Goal: Information Seeking & Learning: Learn about a topic

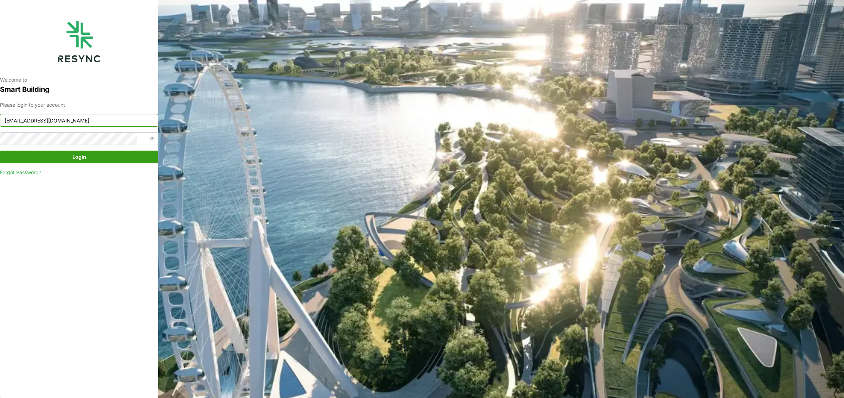
click at [65, 119] on input "mandai_internal@resynctech.com" at bounding box center [79, 120] width 158 height 13
type input "[EMAIL_ADDRESS][DOMAIN_NAME]"
click at [59, 152] on span "Login" at bounding box center [79, 157] width 145 height 12
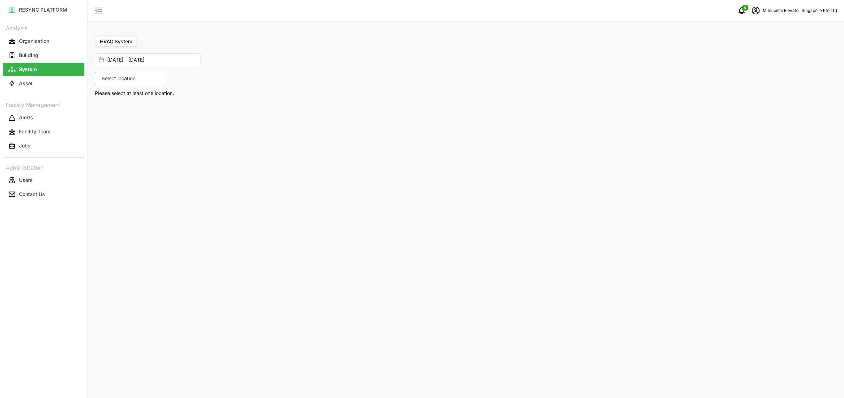
click at [121, 77] on p "Select location" at bounding box center [118, 78] width 41 height 7
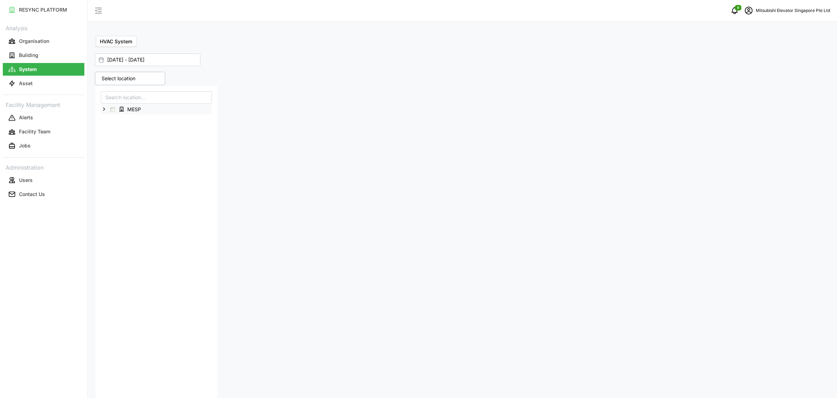
click at [105, 110] on icon at bounding box center [104, 109] width 6 height 6
click at [120, 131] on span "Select Level 02" at bounding box center [118, 130] width 5 height 5
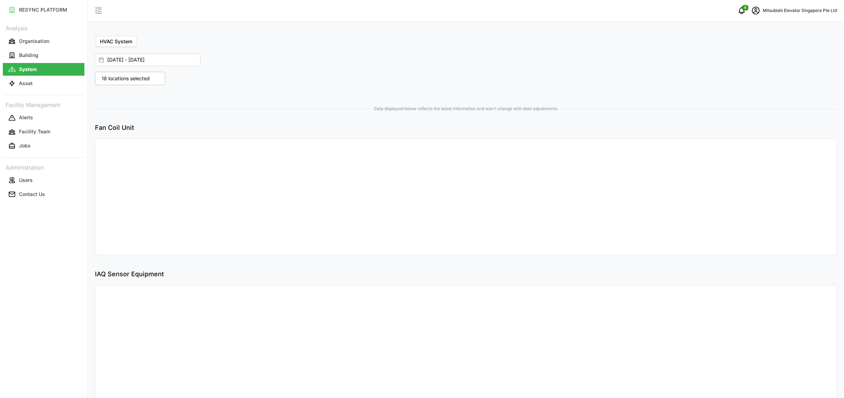
click at [339, 98] on div at bounding box center [279, 97] width 374 height 6
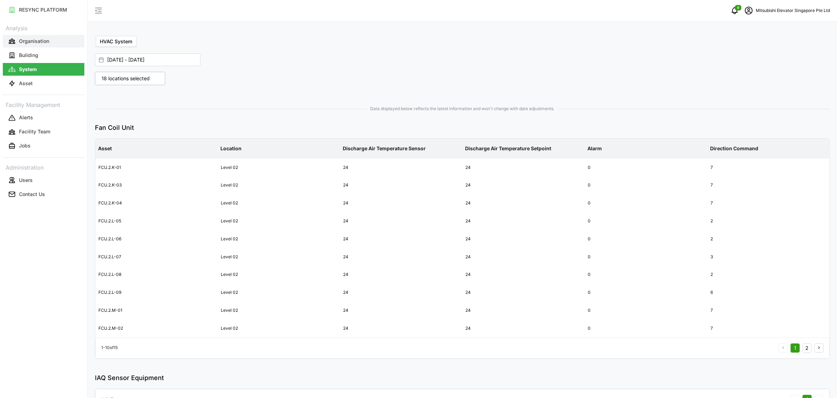
click at [34, 40] on p "Organisation" at bounding box center [34, 41] width 30 height 7
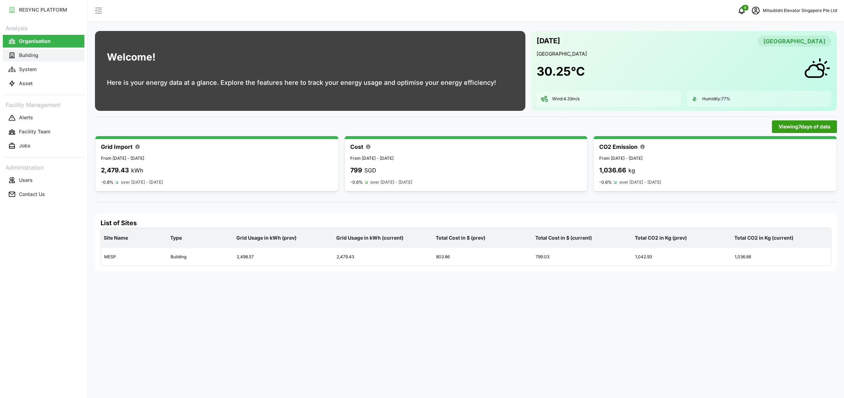
click at [16, 53] on button "Building" at bounding box center [44, 55] width 82 height 13
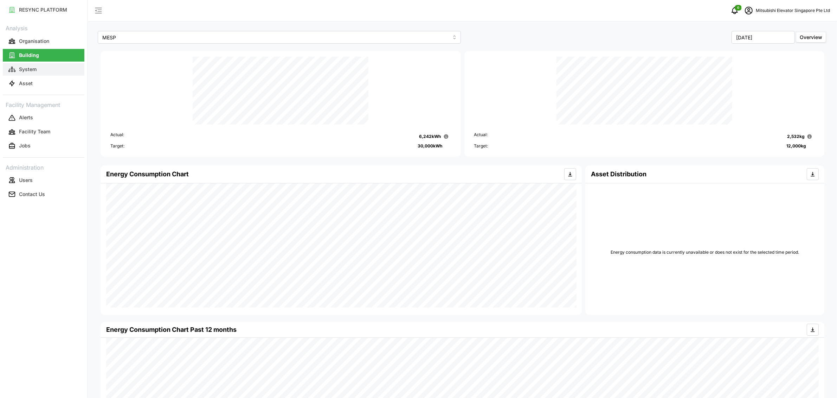
click at [72, 69] on button "System" at bounding box center [44, 69] width 82 height 13
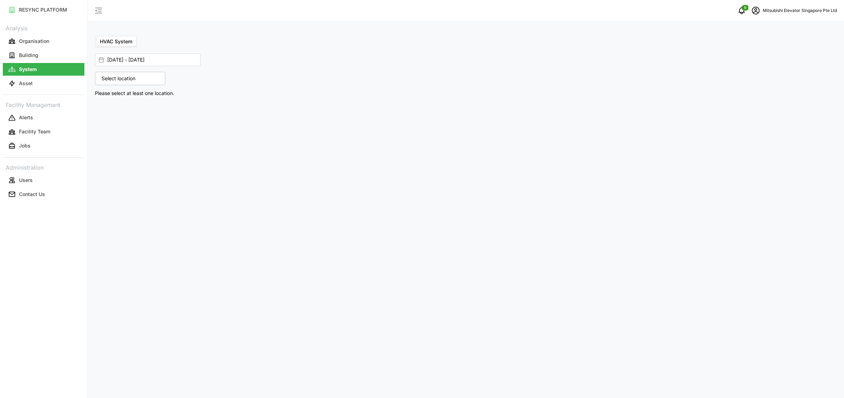
click at [122, 82] on div "Select location" at bounding box center [130, 78] width 70 height 13
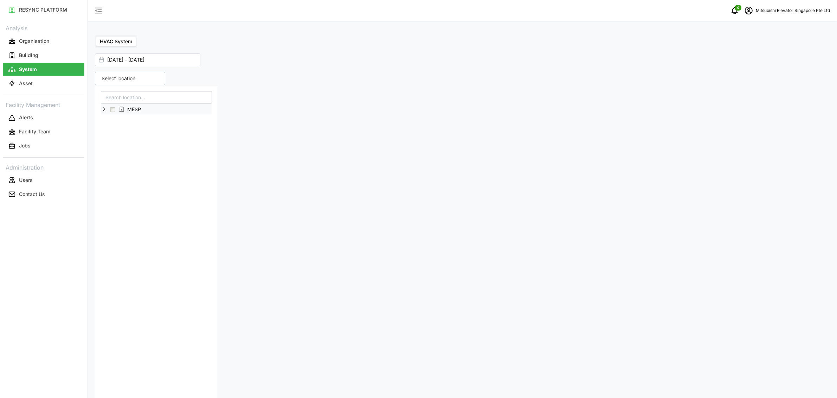
click at [103, 110] on icon at bounding box center [104, 109] width 6 height 6
click at [119, 141] on span "Select Level 03" at bounding box center [118, 139] width 5 height 5
click at [339, 88] on div at bounding box center [277, 91] width 371 height 6
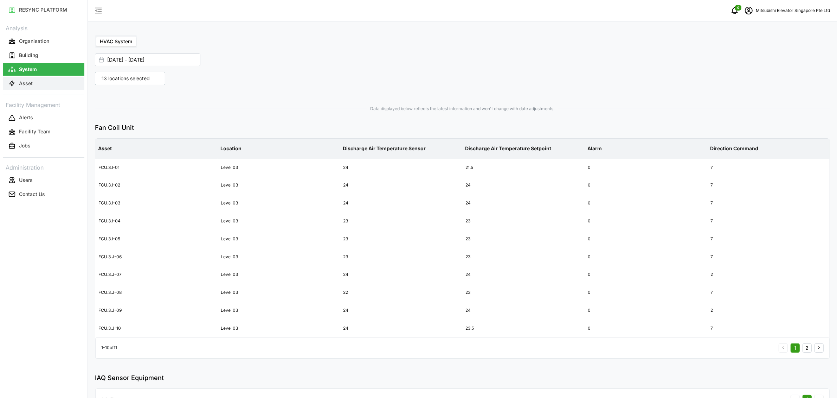
click at [23, 78] on button "Asset" at bounding box center [44, 83] width 82 height 13
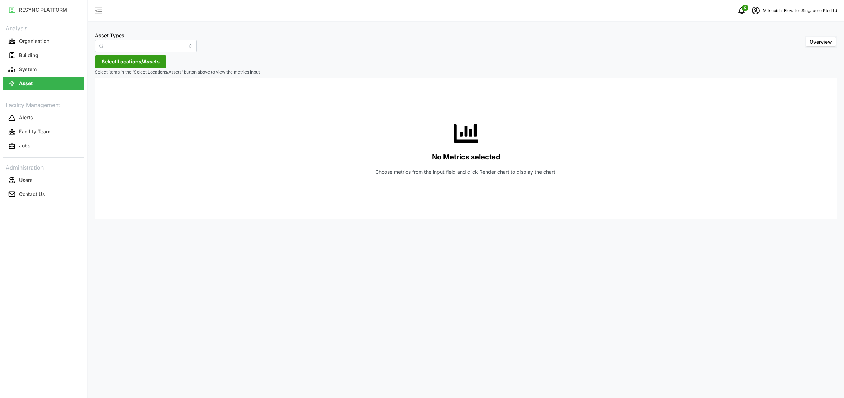
type input "Electrical Meter"
click at [47, 74] on button "System" at bounding box center [44, 69] width 82 height 13
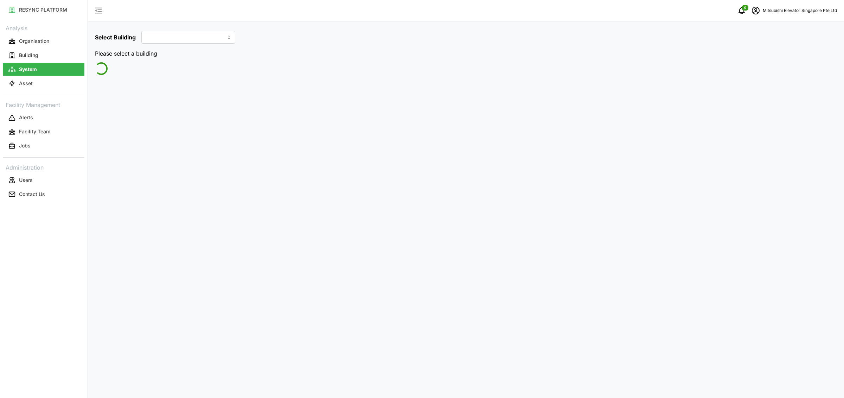
type input "MESP"
click at [40, 89] on button "Asset" at bounding box center [44, 83] width 82 height 13
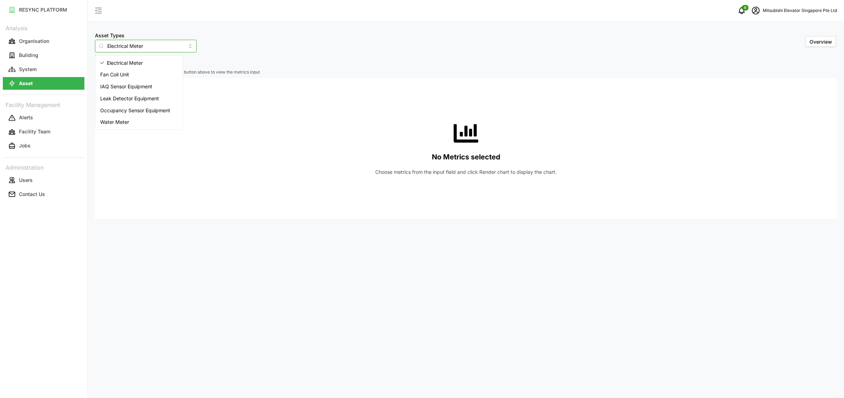
click at [129, 43] on input "Electrical Meter" at bounding box center [146, 46] width 102 height 13
click at [132, 117] on div "Water Meter" at bounding box center [139, 122] width 84 height 12
type input "Water Meter"
click at [135, 63] on span "Select Locations/Assets" at bounding box center [131, 62] width 58 height 12
click at [104, 94] on icon at bounding box center [104, 93] width 6 height 6
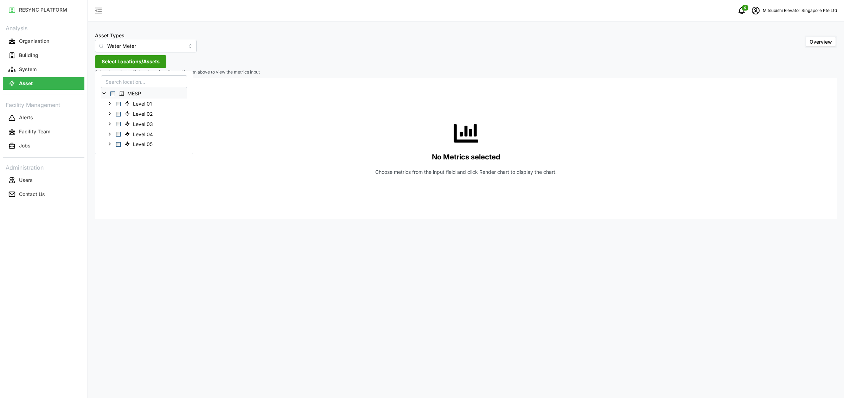
click at [113, 92] on span "Select MESP" at bounding box center [112, 93] width 5 height 5
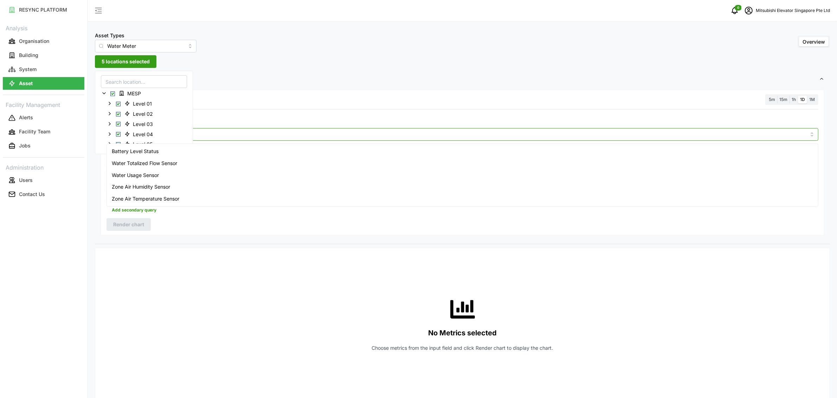
click at [241, 133] on input "Metric" at bounding box center [462, 134] width 687 height 8
click at [182, 166] on div "Water Totalized Flow Sensor" at bounding box center [462, 163] width 709 height 12
click at [183, 134] on button "button" at bounding box center [183, 134] width 8 height 8
click at [178, 134] on input "Metric" at bounding box center [462, 134] width 687 height 8
click at [141, 177] on span "Water Usage Sensor" at bounding box center [135, 175] width 47 height 8
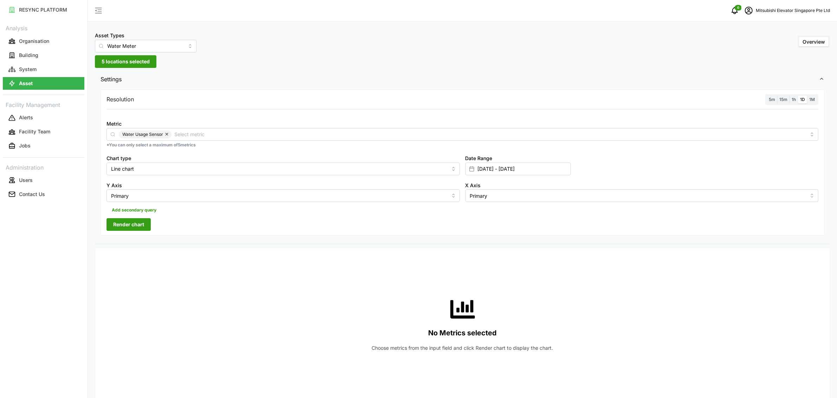
click at [714, 98] on div "Resolution 5m 15m 1h 1D 1M" at bounding box center [463, 99] width 712 height 11
click at [488, 165] on input "01 Sep 2025 - 22 Sep 2025" at bounding box center [518, 168] width 105 height 13
click at [214, 223] on div "Resolution 5m 15m 1h 1D 1M Metric Water Usage Sensor *You can only select a max…" at bounding box center [463, 163] width 724 height 146
click at [139, 230] on span "Render chart" at bounding box center [128, 224] width 31 height 12
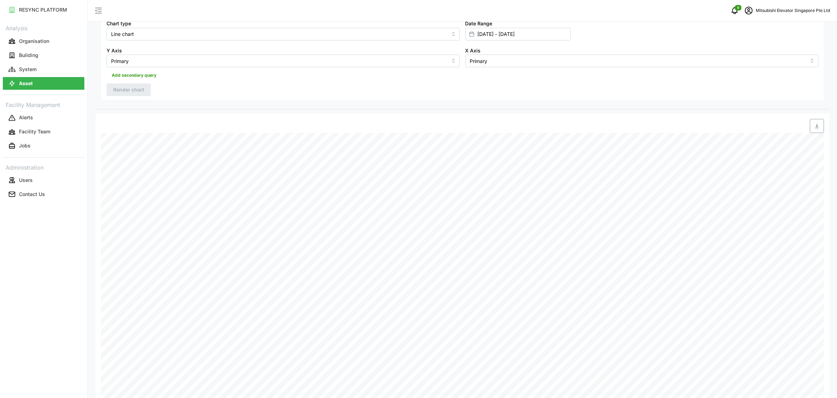
scroll to position [211, 0]
click at [821, 50] on span "button" at bounding box center [817, 50] width 13 height 13
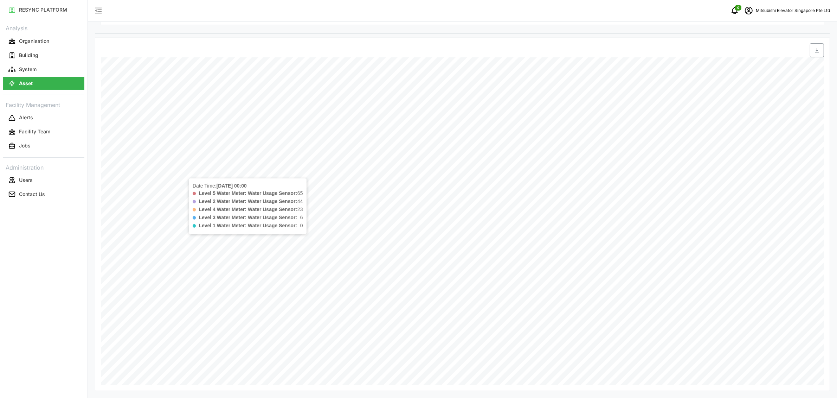
scroll to position [0, 0]
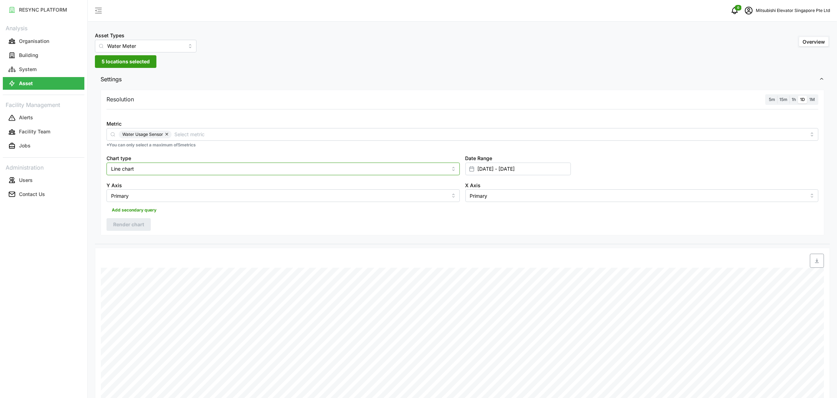
click at [193, 164] on input "Line chart" at bounding box center [283, 168] width 353 height 13
click at [154, 196] on div "Bar chart" at bounding box center [283, 197] width 350 height 12
click at [133, 218] on button "Render chart" at bounding box center [129, 224] width 44 height 13
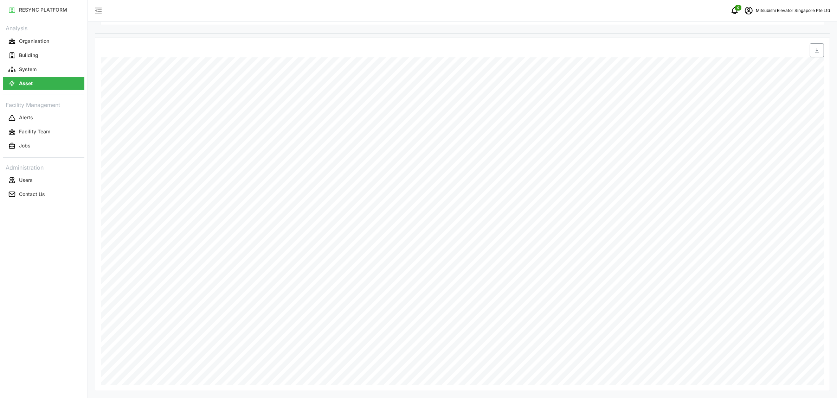
scroll to position [22, 0]
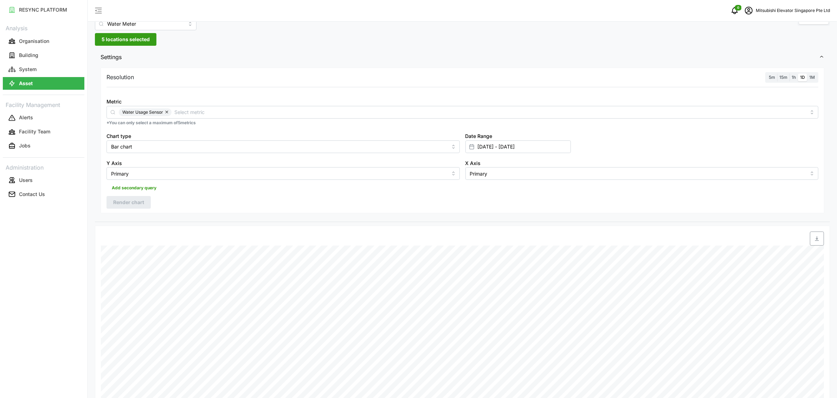
click at [171, 111] on button "button" at bounding box center [167, 112] width 8 height 8
click at [167, 113] on input "Metric" at bounding box center [462, 112] width 687 height 8
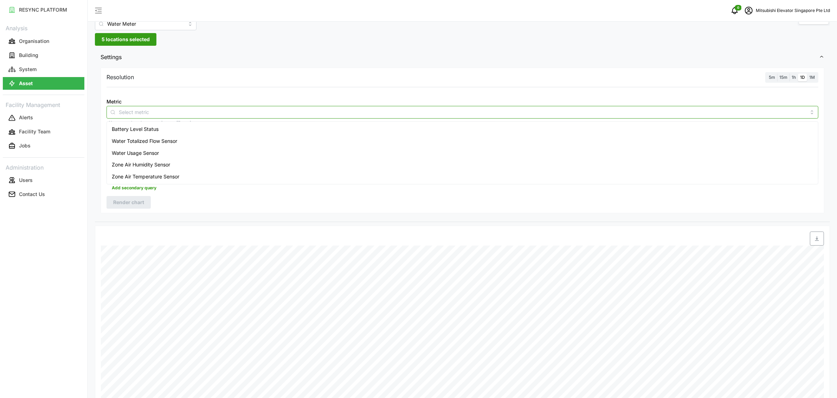
click at [161, 140] on span "Water Totalized Flow Sensor" at bounding box center [144, 141] width 65 height 8
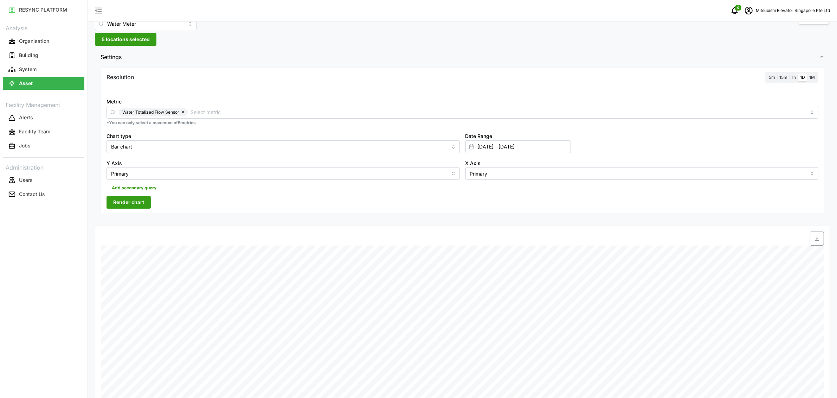
click at [171, 199] on div "Resolution 5m 15m 1h 1D 1M Metric Water Totalized Flow Sensor *You can only sel…" at bounding box center [463, 141] width 724 height 146
click at [283, 148] on input "Bar chart" at bounding box center [283, 146] width 353 height 13
click at [242, 162] on div "Line chart" at bounding box center [283, 164] width 350 height 12
type input "Line chart"
click at [134, 204] on span "Render chart" at bounding box center [128, 202] width 31 height 12
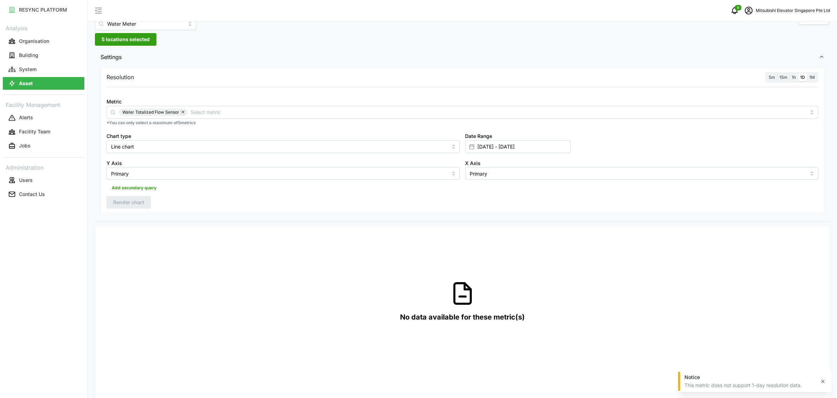
click at [795, 79] on span "1h" at bounding box center [794, 77] width 4 height 5
click at [790, 73] on input "1h" at bounding box center [790, 73] width 0 height 0
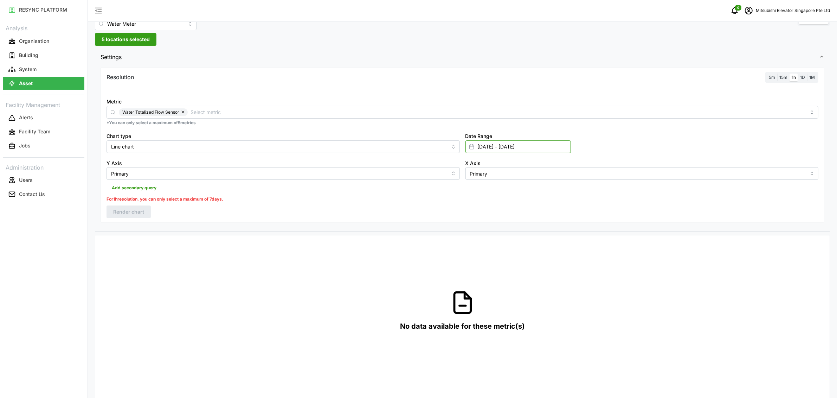
click at [481, 148] on input "01 Sep 2025 - 22 Sep 2025" at bounding box center [518, 146] width 105 height 13
click at [506, 219] on button "3" at bounding box center [506, 217] width 13 height 13
type input "03 Sep 2025 - 22 Sep 2025"
type input "03 Sep 2025"
click at [497, 228] on button "9" at bounding box center [493, 230] width 13 height 13
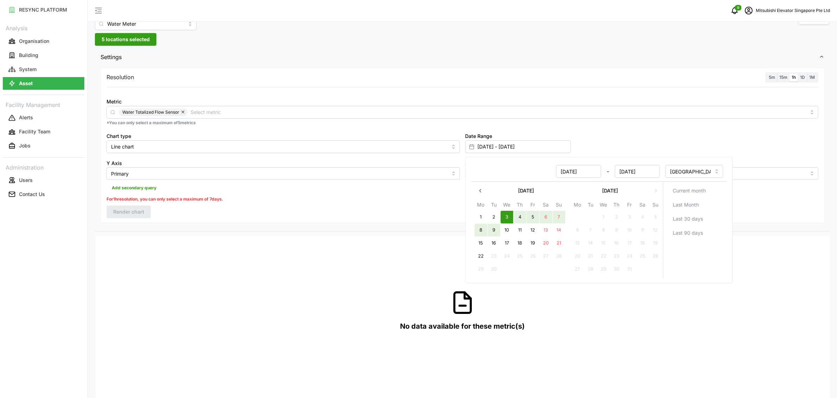
type input "03 Sep 2025 - 09 Sep 2025"
type input "09 Sep 2025"
click at [405, 216] on div "Resolution 5m 15m 1h 1D 1M Metric Water Totalized Flow Sensor *You can only sel…" at bounding box center [463, 145] width 724 height 155
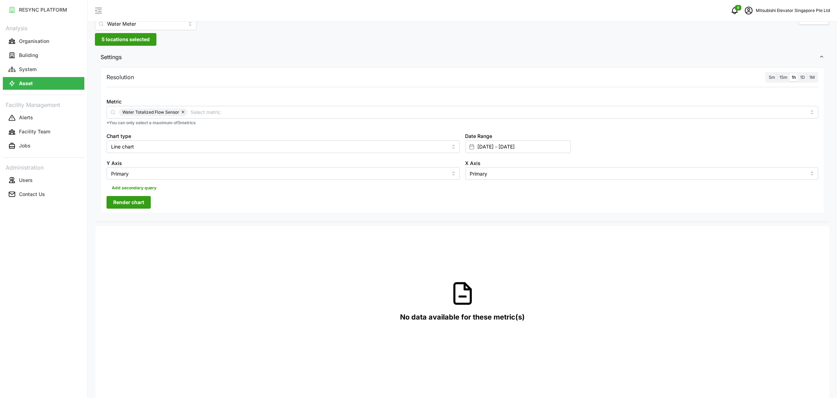
click at [114, 200] on span "Render chart" at bounding box center [128, 202] width 31 height 12
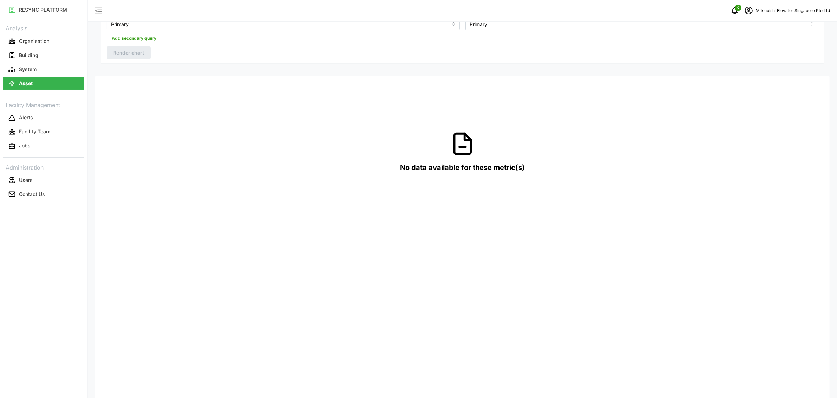
scroll to position [14, 0]
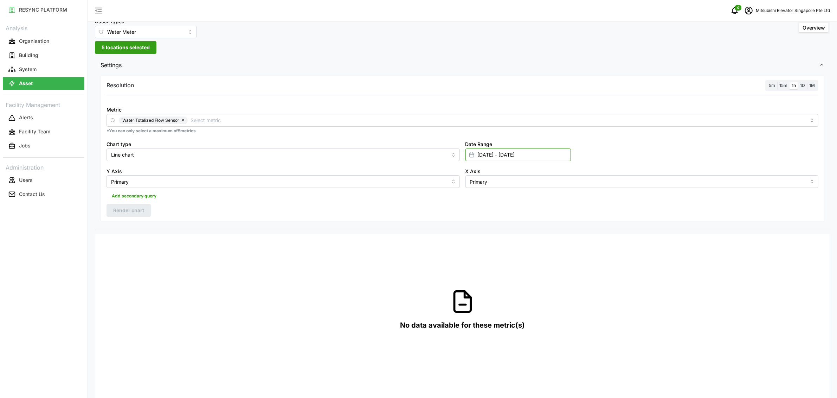
click at [522, 155] on input "03 Sep 2025 - 09 Sep 2025" at bounding box center [518, 154] width 105 height 13
click at [482, 263] on button "22" at bounding box center [480, 264] width 13 height 13
type input "09 Sep 2025 - 22 Sep 2025"
type input "09 Sep 2025"
type input "[DATE]"
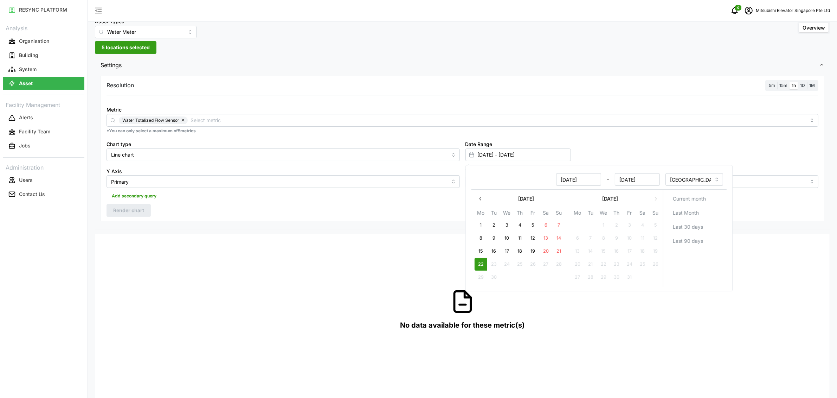
click at [290, 206] on div "Resolution 5m 15m 1h 1D 1M Metric Water Totalized Flow Sensor *You can only sel…" at bounding box center [463, 149] width 724 height 146
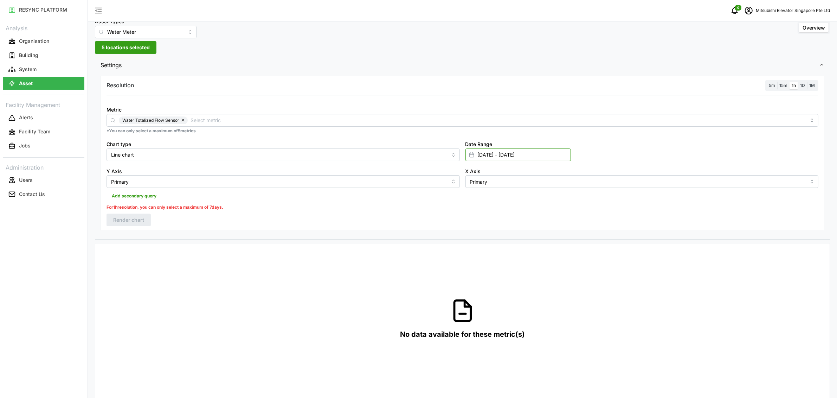
click at [496, 156] on input "09 Sep 2025 - 22 Sep 2025" at bounding box center [518, 154] width 105 height 13
click at [533, 249] on button "19" at bounding box center [532, 251] width 13 height 13
type input "19 Sep 2025 - 22 Sep 2025"
type input "19 Sep 2025"
click at [376, 239] on div "Settings Resolution 5m 15m 1h 1D 1M Metric Water Totalized Flow Sensor *You can…" at bounding box center [462, 390] width 735 height 666
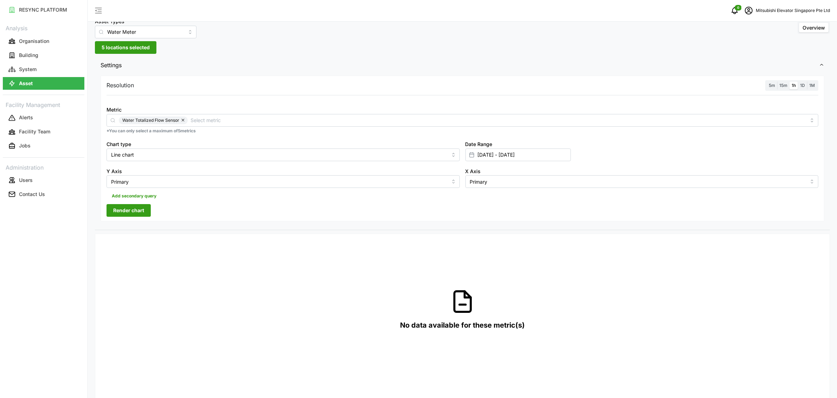
click at [128, 215] on span "Render chart" at bounding box center [128, 210] width 31 height 12
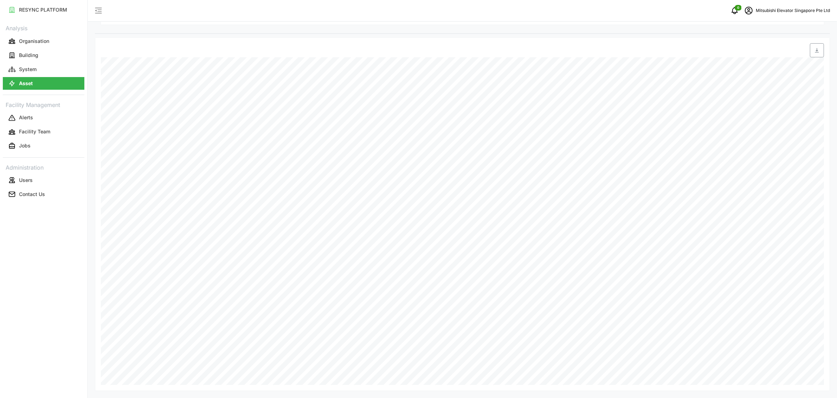
scroll to position [25, 0]
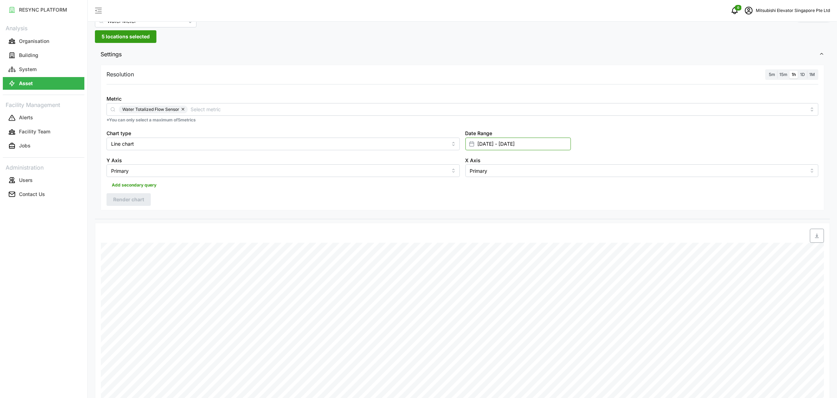
click at [483, 140] on input "19 Sep 2025 - 22 Sep 2025" at bounding box center [518, 143] width 105 height 13
click at [558, 241] on button "21" at bounding box center [558, 240] width 13 height 13
type input "21 Sep 2025 - 22 Sep 2025"
type input "21 Sep 2025"
click at [558, 241] on button "21" at bounding box center [558, 240] width 13 height 13
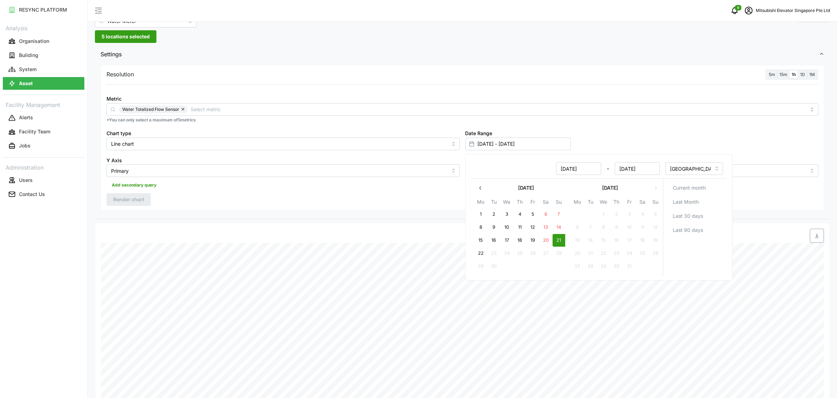
type input "21 Sep 2025 - 21 Sep 2025"
type input "21 Sep 2025"
click at [292, 195] on div "Resolution 5m 15m 1h 1D 1M Metric Water Totalized Flow Sensor *You can only sel…" at bounding box center [463, 138] width 724 height 146
click at [133, 195] on span "Render chart" at bounding box center [128, 199] width 31 height 12
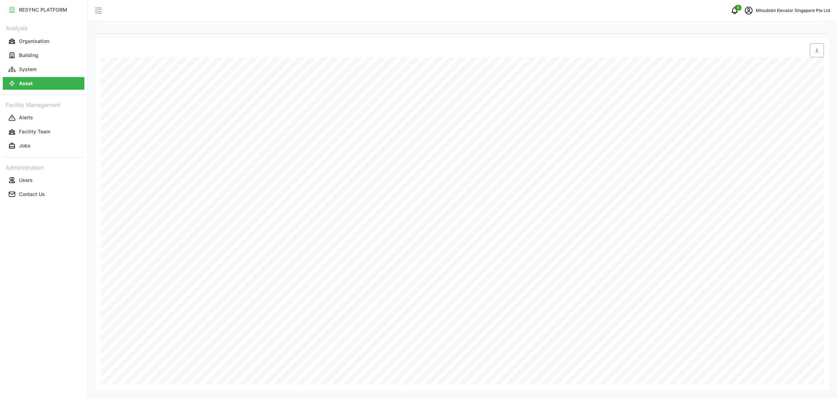
scroll to position [210, 0]
click at [820, 52] on span "button" at bounding box center [817, 50] width 13 height 13
click at [813, 6] on div "Mitsubishi Elevator Singapore Pte Ltd" at bounding box center [786, 11] width 88 height 14
click at [760, 51] on icon "button" at bounding box center [759, 53] width 5 height 5
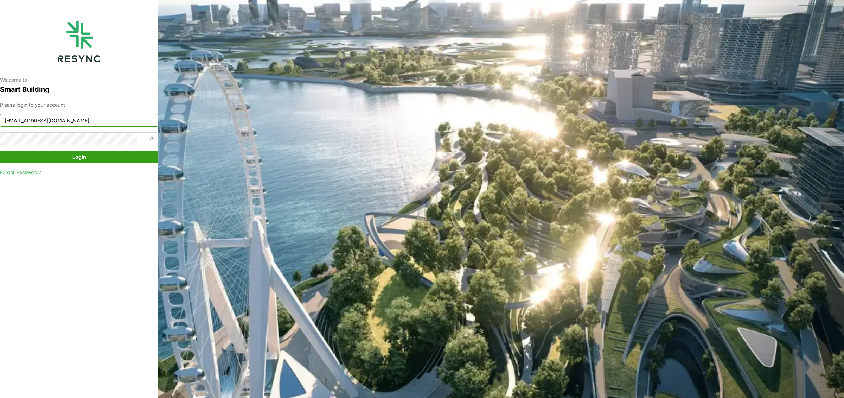
click at [100, 120] on input "[EMAIL_ADDRESS][DOMAIN_NAME]" at bounding box center [79, 120] width 158 height 13
type input "south_beach_tower_display@resynctech.com"
click at [110, 162] on span "Login" at bounding box center [79, 157] width 145 height 12
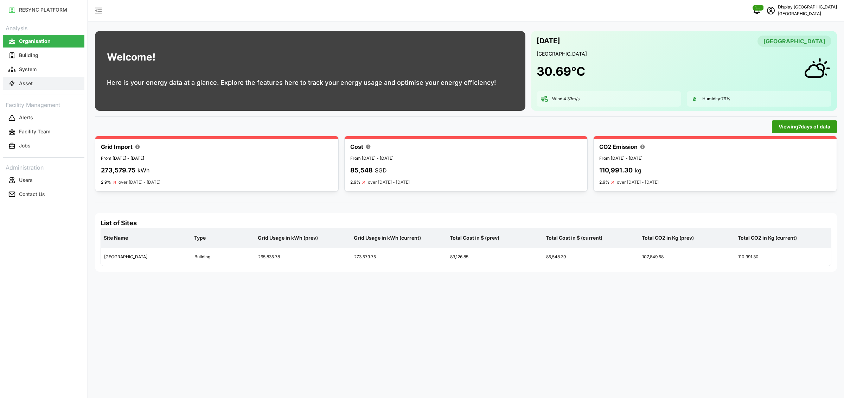
click at [53, 85] on button "Asset" at bounding box center [44, 83] width 82 height 13
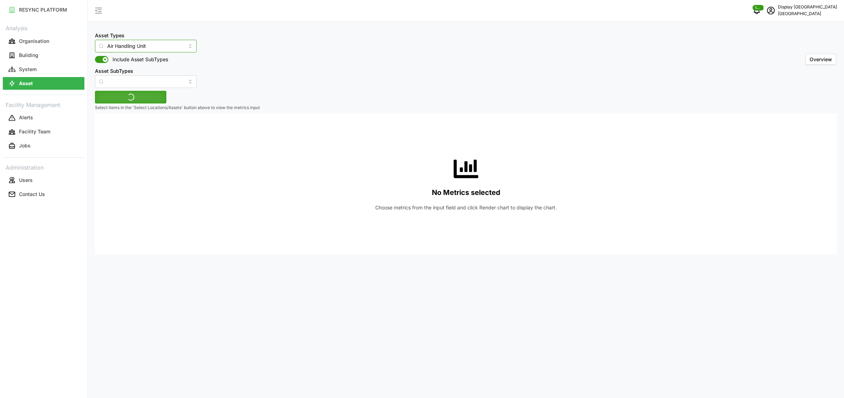
click at [138, 45] on input "Air Handling Unit" at bounding box center [146, 46] width 102 height 13
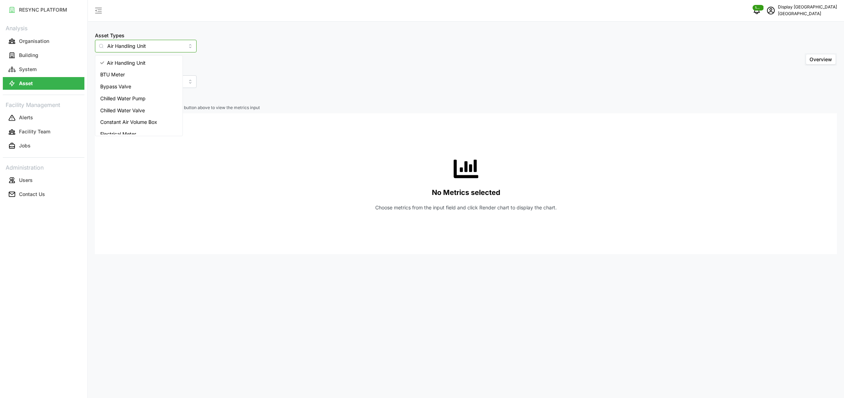
click at [142, 130] on div "Electrical Meter" at bounding box center [139, 134] width 84 height 12
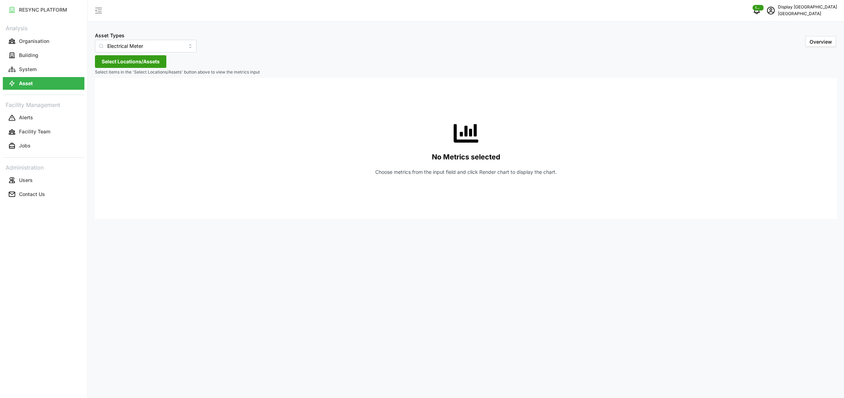
click at [124, 59] on span "Select Locations/Assets" at bounding box center [131, 62] width 58 height 12
click at [103, 99] on div "Office Tower" at bounding box center [144, 93] width 86 height 11
click at [104, 96] on icon at bounding box center [104, 93] width 6 height 6
click at [122, 45] on input "Electrical Meter" at bounding box center [146, 46] width 102 height 13
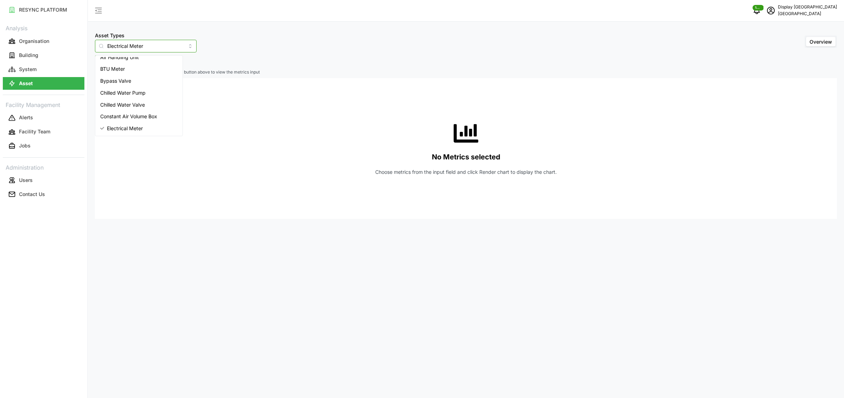
click at [129, 59] on span "Air Handling Unit" at bounding box center [119, 57] width 39 height 8
type input "Air Handling Unit"
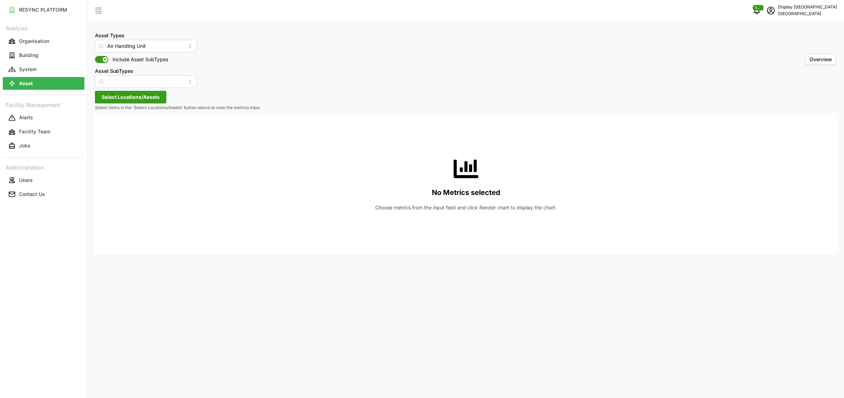
click at [122, 98] on span "Select Locations/Assets" at bounding box center [131, 97] width 58 height 12
click at [100, 126] on div "Office Tower" at bounding box center [144, 122] width 98 height 33
click at [102, 128] on icon at bounding box center [104, 129] width 6 height 6
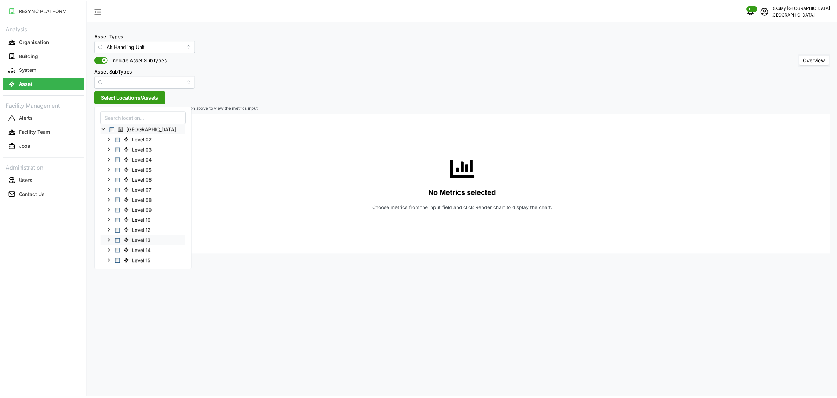
scroll to position [201, 0]
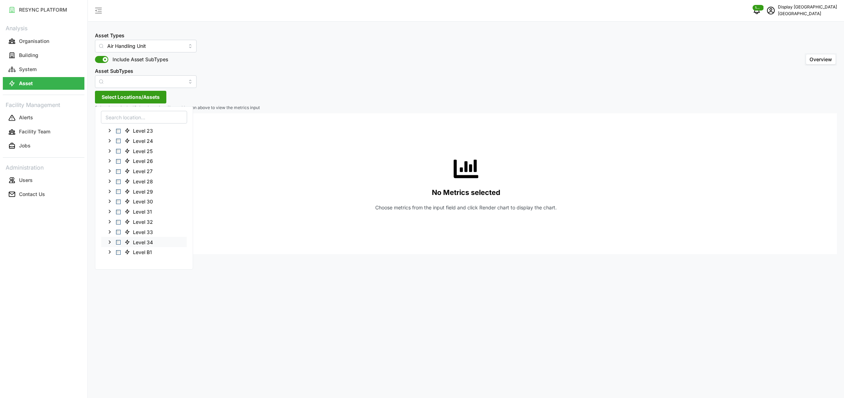
click at [120, 244] on div "Level 34" at bounding box center [143, 242] width 85 height 10
click at [117, 241] on span "Select Level 34" at bounding box center [118, 242] width 5 height 5
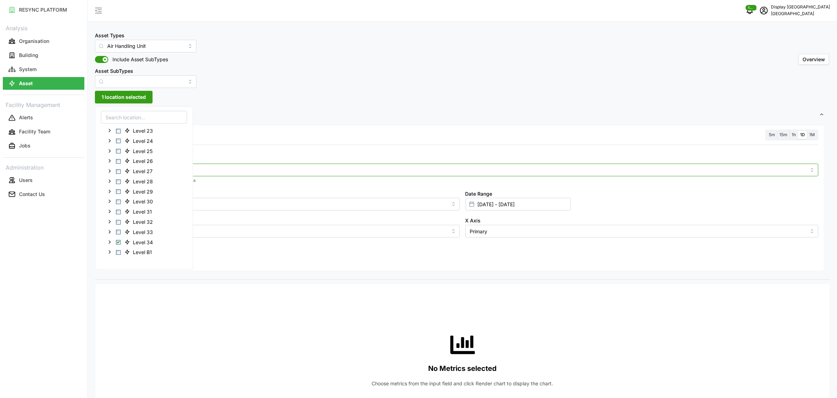
click at [238, 163] on div "Metric *You can only select a maximum of 5 metrics Chart type Line chart Date R…" at bounding box center [463, 193] width 718 height 94
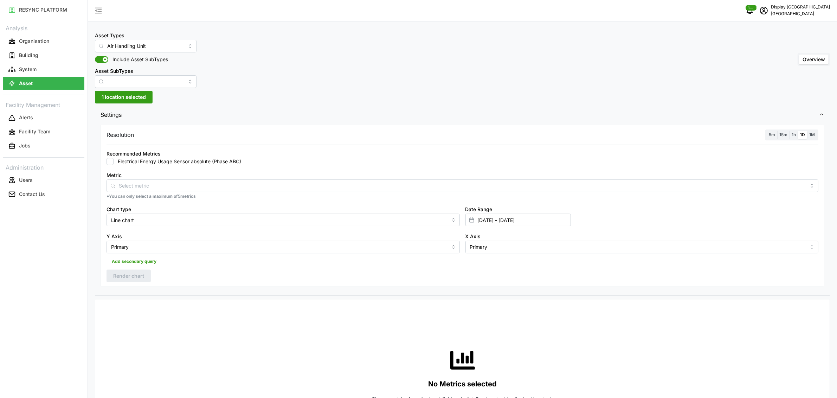
click at [173, 159] on label "Electrical Energy Usage Sensor absolute (Phase ABC)" at bounding box center [178, 161] width 128 height 7
click at [114, 159] on input "Electrical Energy Usage Sensor absolute (Phase ABC)" at bounding box center [110, 161] width 7 height 7
checkbox input "true"
click at [504, 217] on input "21 Sep 2025 - 21 Sep 2025" at bounding box center [518, 219] width 105 height 13
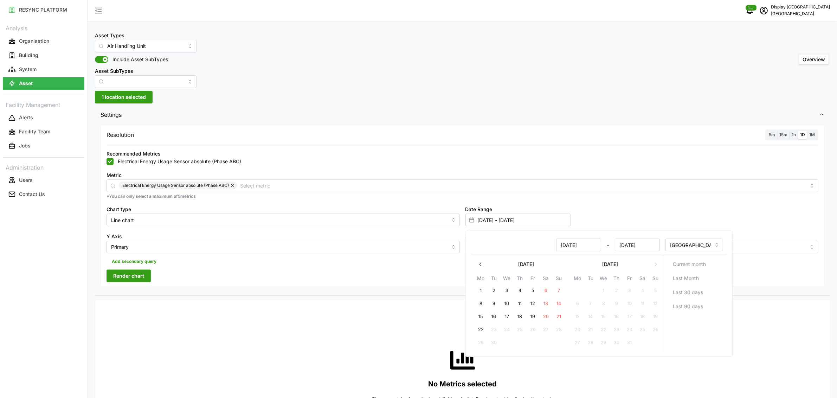
click at [517, 316] on button "18" at bounding box center [519, 316] width 13 height 13
type input "18 Sep 2025 - 21 Sep 2025"
type input "18 Sep 2025"
click at [483, 326] on button "22" at bounding box center [480, 329] width 13 height 13
type input "18 Sep 2025 - 22 Sep 2025"
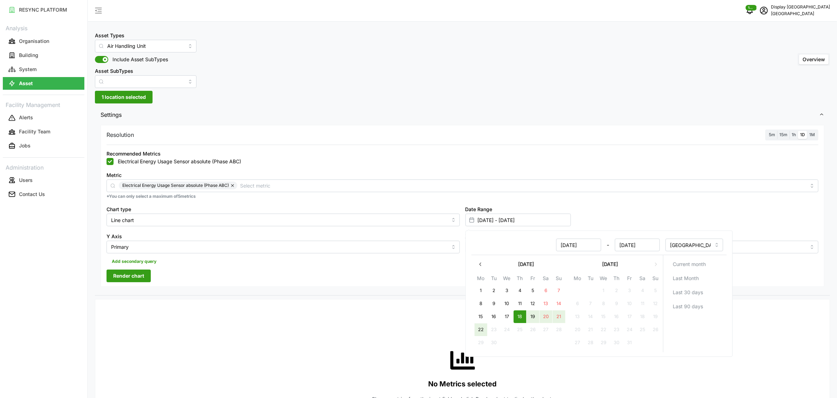
type input "22 Sep 2025"
click at [412, 274] on div "Resolution 5m 15m 1h 1D 1M Recommended Metrics Electrical Energy Usage Sensor a…" at bounding box center [463, 206] width 724 height 162
click at [498, 220] on input "18 Sep 2025 - 22 Sep 2025" at bounding box center [518, 219] width 105 height 13
click at [484, 313] on button "15" at bounding box center [480, 316] width 13 height 13
type input "15 Sep 2025 - 22 Sep 2025"
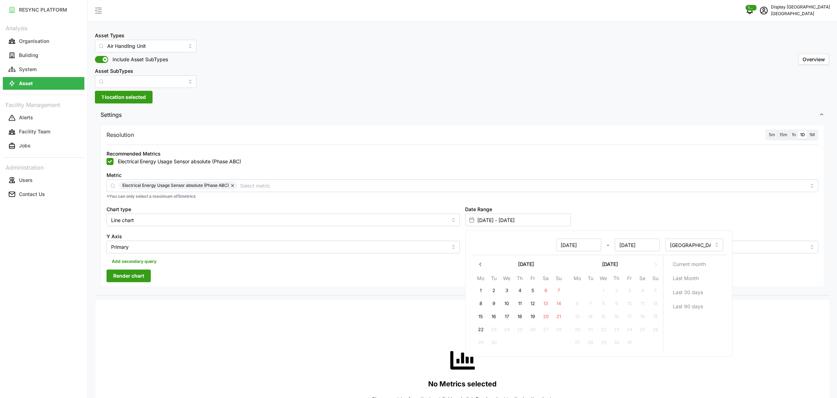
type input "15 Sep 2025"
click at [482, 327] on button "22" at bounding box center [480, 329] width 13 height 13
click at [195, 276] on div "Resolution 5m 15m 1h 1D 1M Recommended Metrics Electrical Energy Usage Sensor a…" at bounding box center [463, 206] width 724 height 162
click at [129, 276] on span "Render chart" at bounding box center [128, 276] width 31 height 12
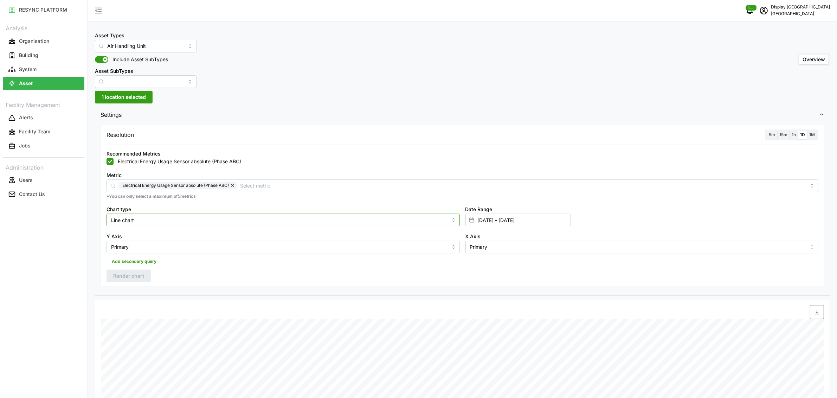
click at [362, 220] on input "Line chart" at bounding box center [283, 219] width 353 height 13
click at [314, 245] on div "Bar chart" at bounding box center [283, 249] width 350 height 12
type input "Bar chart"
click at [144, 277] on button "Render chart" at bounding box center [129, 275] width 44 height 13
click at [480, 225] on input "15 Sep 2025 - 22 Sep 2025" at bounding box center [518, 219] width 105 height 13
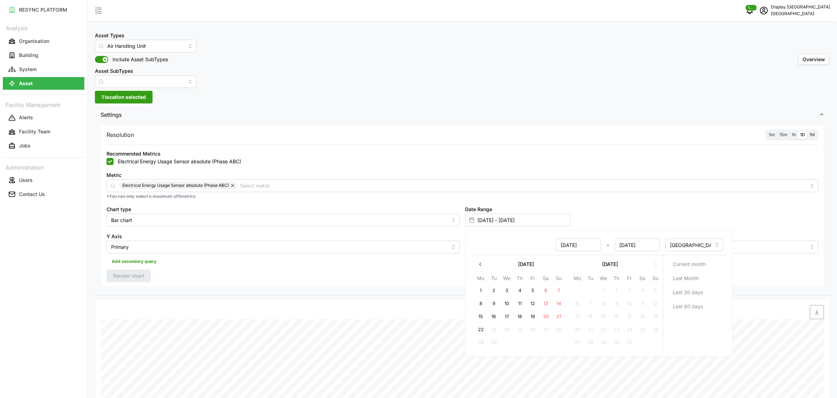
click at [479, 288] on button "1" at bounding box center [480, 290] width 13 height 13
type input "[DATE] - [DATE]"
type input "[DATE]"
click at [480, 330] on button "22" at bounding box center [480, 329] width 13 height 13
click at [180, 272] on div "Resolution 5m 15m 1h 1D 1M Recommended Metrics Electrical Energy Usage Sensor a…" at bounding box center [463, 206] width 724 height 162
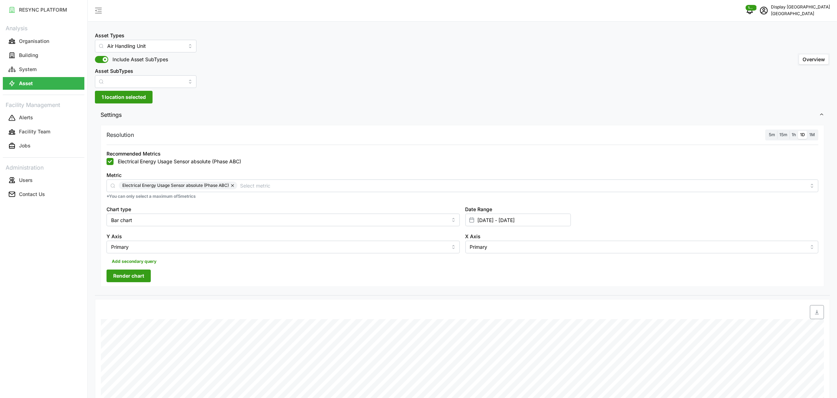
click at [135, 276] on span "Render chart" at bounding box center [128, 276] width 31 height 12
click at [768, 7] on icon "schedule" at bounding box center [764, 10] width 8 height 8
click at [788, 56] on div "Logout" at bounding box center [805, 53] width 50 height 8
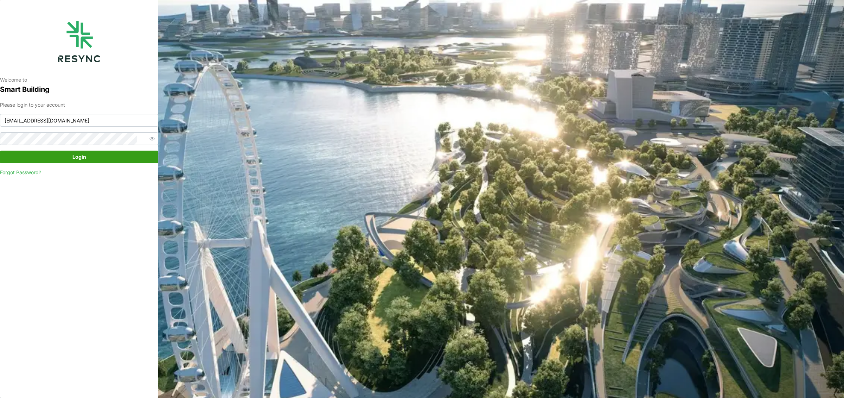
click at [96, 116] on input "[EMAIL_ADDRESS][DOMAIN_NAME]" at bounding box center [79, 120] width 158 height 13
type input "[EMAIL_ADDRESS][DOMAIN_NAME]"
click at [114, 158] on span "Login" at bounding box center [79, 157] width 145 height 12
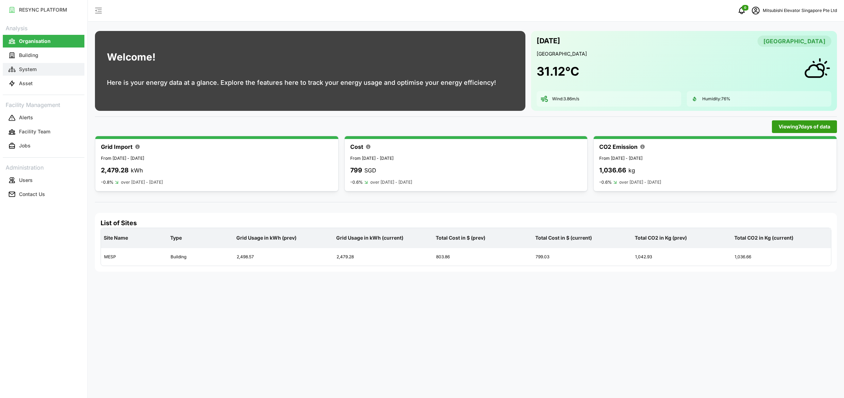
click at [40, 65] on button "System" at bounding box center [44, 69] width 82 height 13
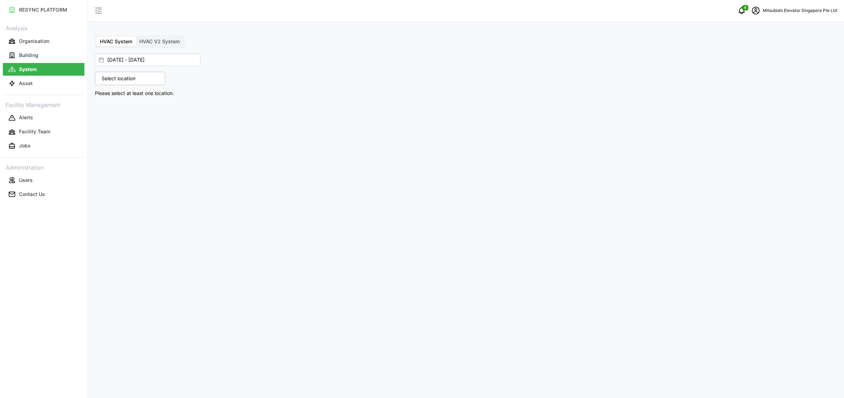
click at [172, 36] on div "HVAC System HVAC V2 System" at bounding box center [140, 41] width 90 height 13
click at [171, 41] on span "HVAC V2 System" at bounding box center [159, 41] width 40 height 6
click at [136, 37] on input "HVAC V2 System" at bounding box center [136, 37] width 0 height 0
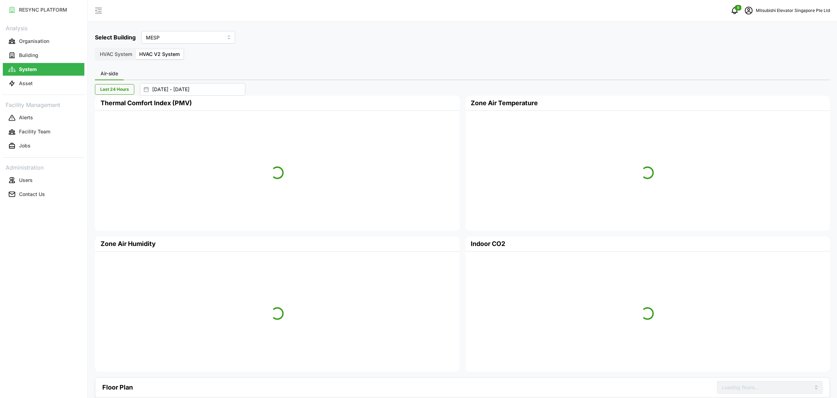
type input "Level 01"
click at [113, 52] on span "HVAC System" at bounding box center [116, 54] width 32 height 6
click at [96, 49] on input "HVAC System" at bounding box center [96, 49] width 0 height 0
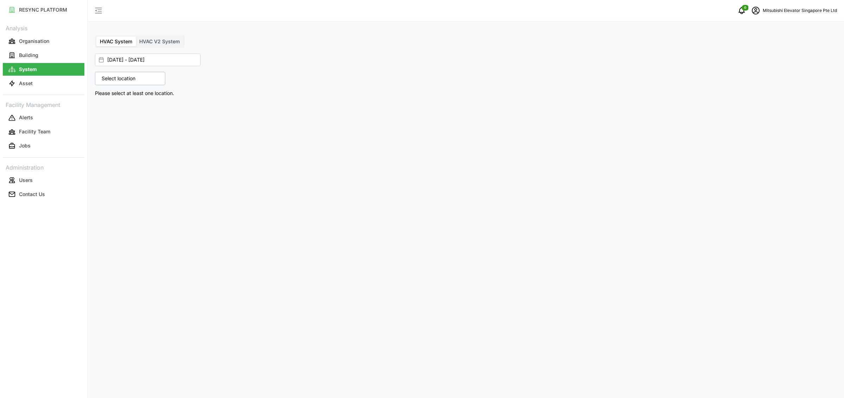
click at [121, 79] on p "Select location" at bounding box center [118, 78] width 41 height 7
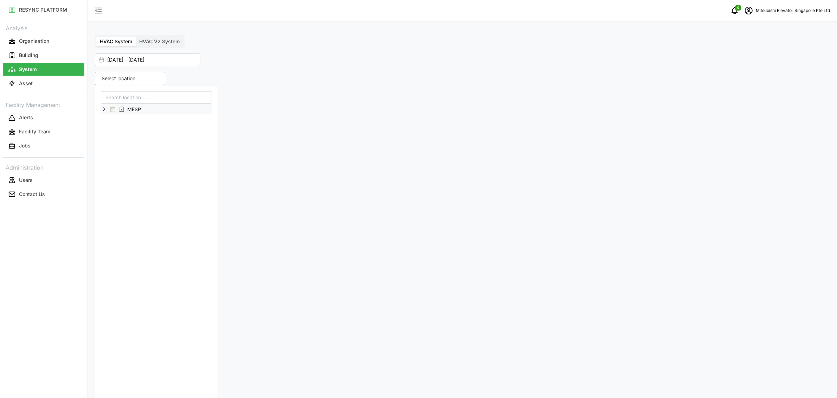
click at [103, 113] on div "MESP" at bounding box center [156, 109] width 110 height 10
click at [105, 109] on icon at bounding box center [104, 109] width 6 height 6
click at [117, 119] on span "Select Level 01" at bounding box center [118, 119] width 5 height 5
click at [120, 128] on span "Select Level 02" at bounding box center [118, 130] width 5 height 5
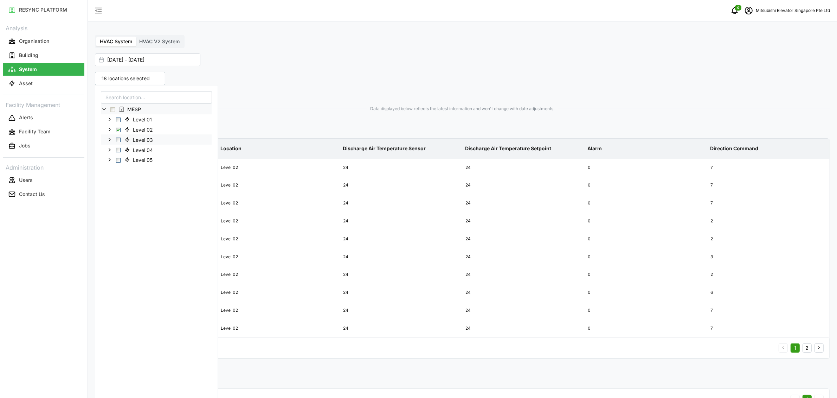
click at [119, 140] on span "Select Level 03" at bounding box center [118, 139] width 5 height 5
click at [117, 150] on span "Select Level 04" at bounding box center [118, 150] width 5 height 5
click at [118, 160] on span "Select Level 05" at bounding box center [118, 160] width 5 height 5
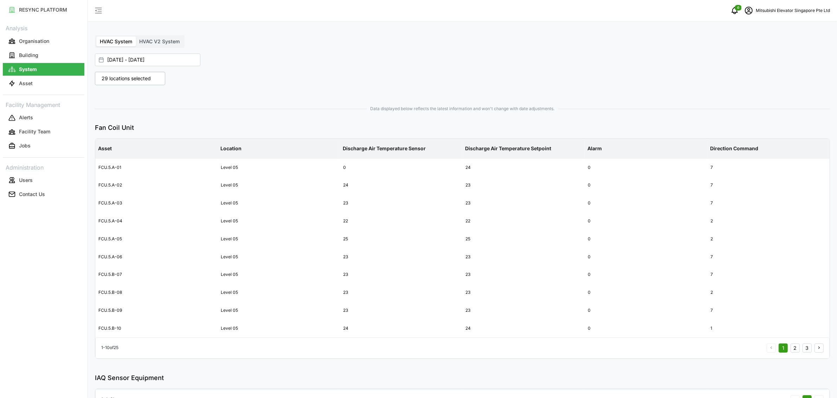
click at [371, 72] on div "29 locations selected" at bounding box center [277, 78] width 365 height 13
click at [148, 39] on span "HVAC V2 System" at bounding box center [159, 41] width 40 height 6
click at [136, 37] on input "HVAC V2 System" at bounding box center [136, 37] width 0 height 0
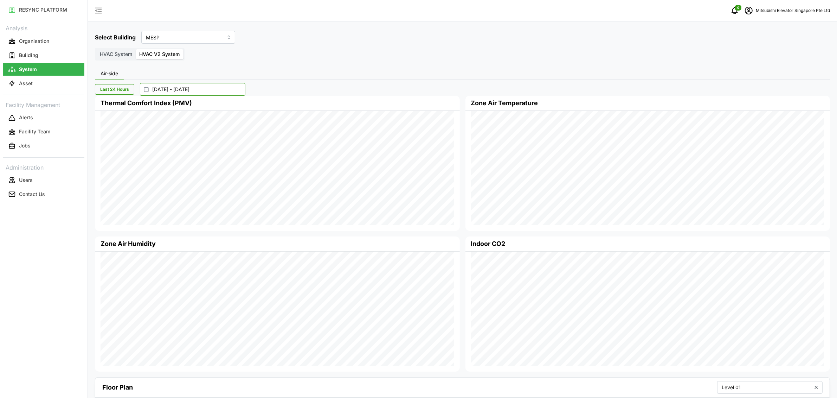
click at [177, 92] on input "21 Sep 2025 - 22 Sep 2025" at bounding box center [192, 89] width 105 height 13
click at [154, 187] on button "15" at bounding box center [155, 185] width 13 height 13
type input "15 Sep 2025 - 22 Sep 2025"
type input "15 Sep 2025"
click at [170, 186] on button "16" at bounding box center [168, 185] width 13 height 13
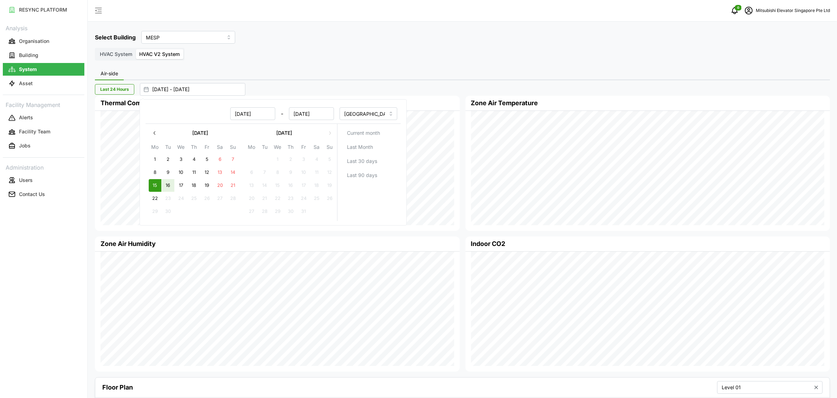
type input "15 Sep 2025 - 16 Sep 2025"
type input "16 Sep 2025"
click at [253, 78] on div "Air-side" at bounding box center [462, 74] width 735 height 13
click at [281, 88] on div "Last 24 Hours 15 Sep 2025 - 16 Sep 2025" at bounding box center [459, 89] width 728 height 13
click at [241, 95] on input "15 Sep 2025 - 16 Sep 2025" at bounding box center [192, 89] width 105 height 13
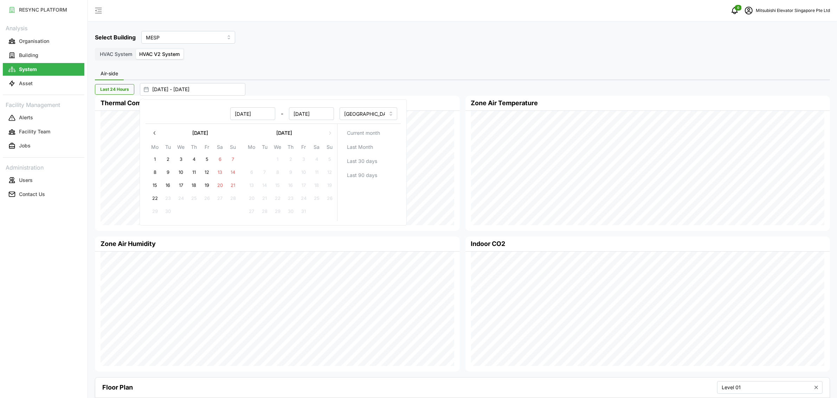
click at [154, 183] on button "15" at bounding box center [155, 185] width 13 height 13
click at [183, 183] on button "17" at bounding box center [181, 185] width 13 height 13
type input "15 Sep 2025 - 17 Sep 2025"
type input "17 Sep 2025"
click at [263, 84] on div "Last 24 Hours 15 Sep 2025 - 17 Sep 2025" at bounding box center [459, 89] width 728 height 13
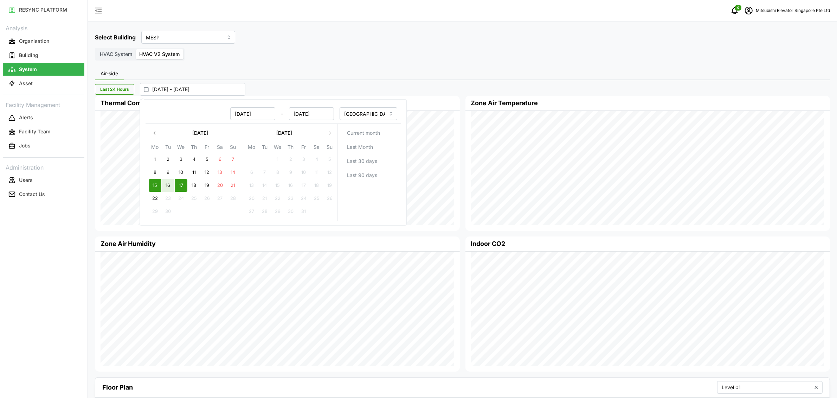
type input "15 Sep 2025 - 16 Sep 2025"
type input "16 Sep 2025"
type input "15 Sep 2025 - 17 Sep 2025"
type input "17 Sep 2025"
click at [168, 87] on input "15 Sep 2025 - 17 Sep 2025" at bounding box center [192, 89] width 105 height 13
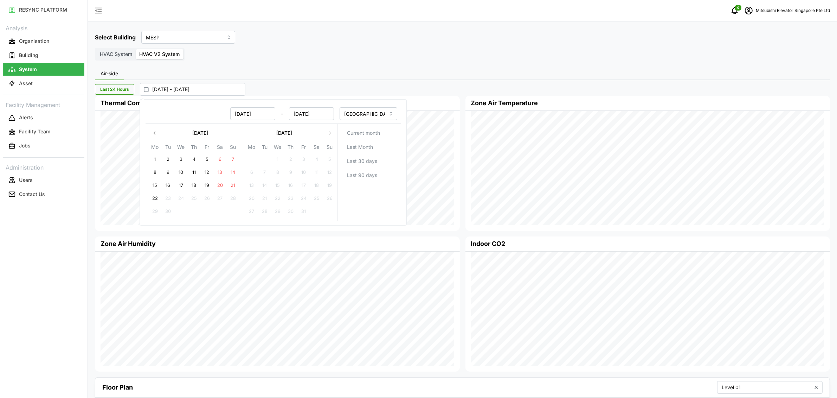
click at [155, 160] on button "1" at bounding box center [155, 159] width 13 height 13
type input "01 Sep 2025 - 17 Sep 2025"
type input "01 Sep 2025"
click at [156, 168] on button "8" at bounding box center [155, 172] width 13 height 13
type input "[DATE] - [DATE]"
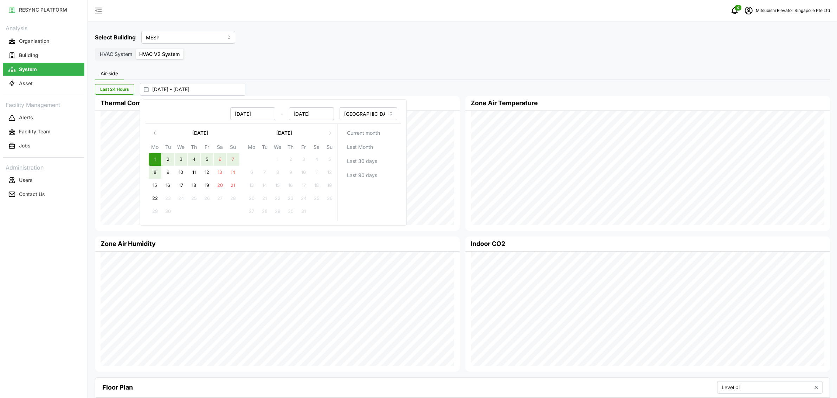
type input "[DATE]"
click at [286, 83] on div "Last 24 Hours 01 Sep 2025 - 08 Sep 2025" at bounding box center [459, 89] width 728 height 13
click at [276, 90] on div "Last 24 Hours 01 Sep 2025 - 08 Sep 2025" at bounding box center [459, 89] width 728 height 13
click at [779, 12] on p "Mitsubishi Elevator Singapore Pte Ltd" at bounding box center [793, 10] width 74 height 7
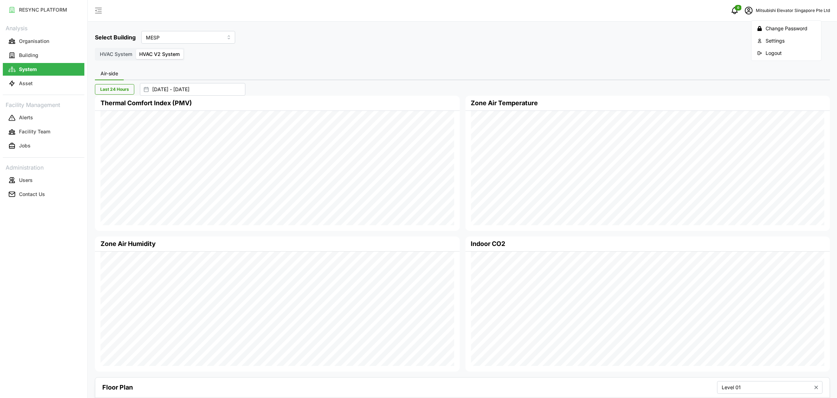
click at [775, 50] on div "Logout" at bounding box center [791, 53] width 50 height 8
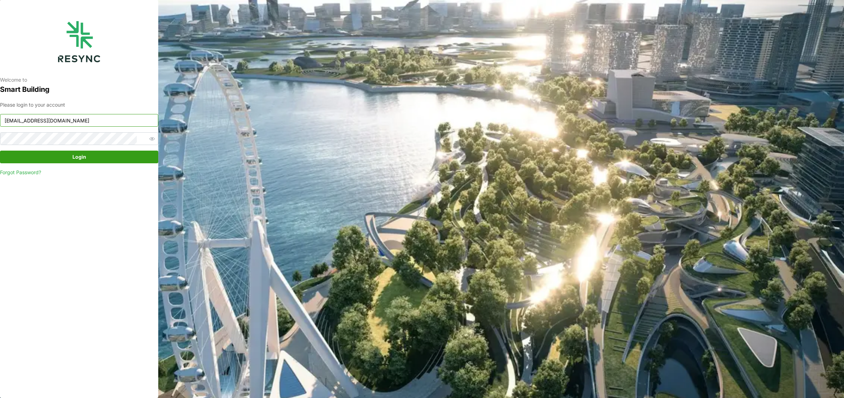
click at [81, 118] on input "[EMAIL_ADDRESS][DOMAIN_NAME]" at bounding box center [79, 120] width 158 height 13
click at [103, 123] on input "[EMAIL_ADDRESS][DOMAIN_NAME]" at bounding box center [79, 120] width 158 height 13
type input "[EMAIL_ADDRESS][DOMAIN_NAME]"
click at [76, 159] on span "Login" at bounding box center [79, 157] width 14 height 12
click at [93, 132] on div "Please login to your account [EMAIL_ADDRESS][DOMAIN_NAME] Login Forgot Password?" at bounding box center [79, 138] width 158 height 75
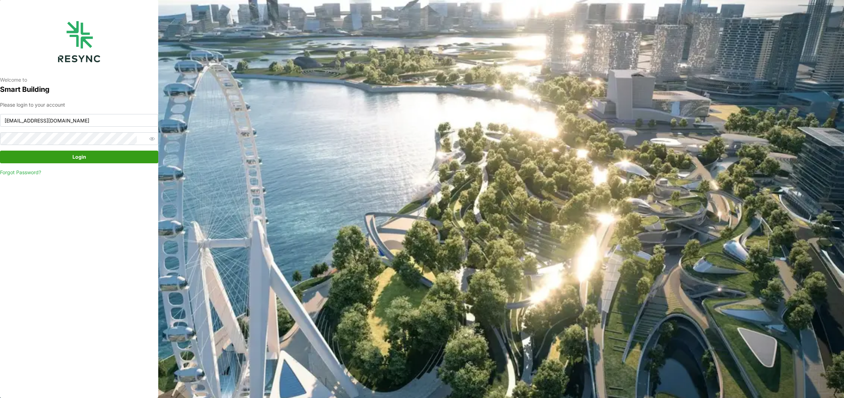
click at [97, 159] on span "Login" at bounding box center [79, 157] width 145 height 12
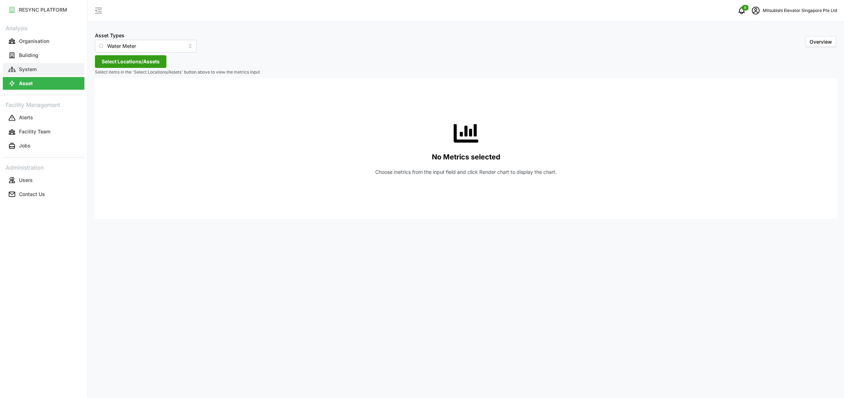
click at [53, 69] on button "System" at bounding box center [44, 69] width 82 height 13
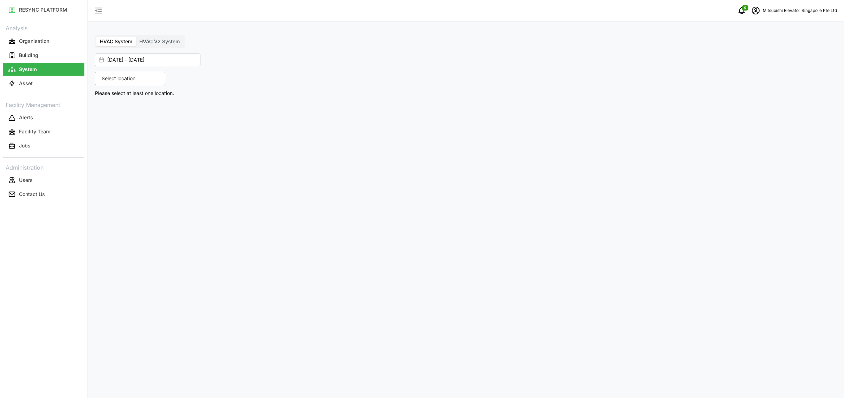
click at [168, 40] on span "HVAC V2 System" at bounding box center [159, 41] width 40 height 6
click at [136, 37] on input "HVAC V2 System" at bounding box center [136, 37] width 0 height 0
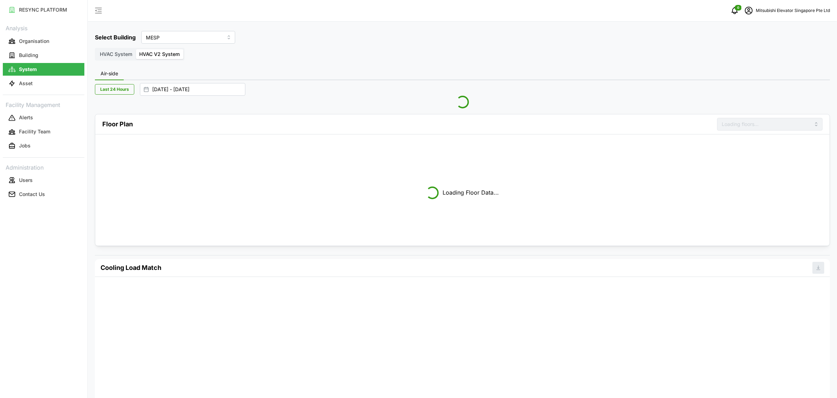
type input "Level 01"
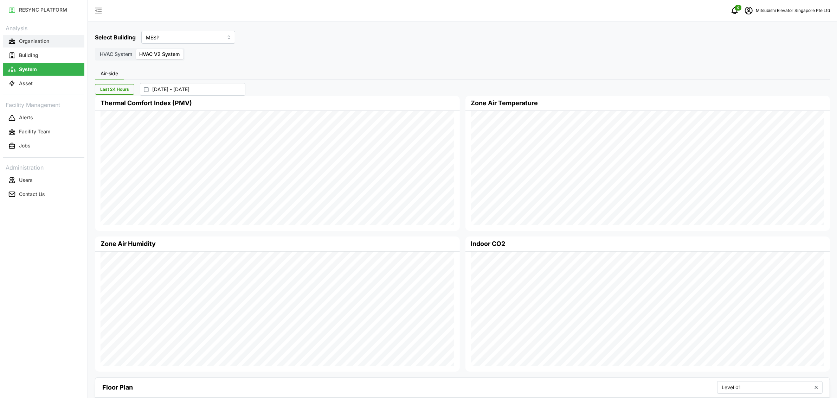
click at [32, 39] on p "Organisation" at bounding box center [34, 41] width 30 height 7
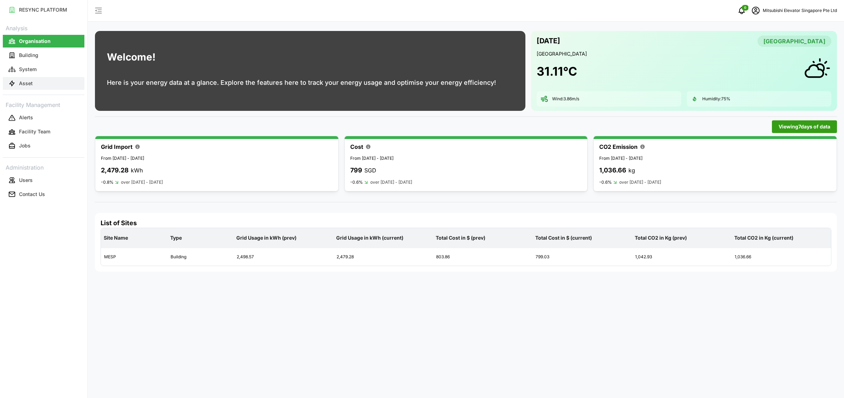
click at [38, 81] on button "Asset" at bounding box center [44, 83] width 82 height 13
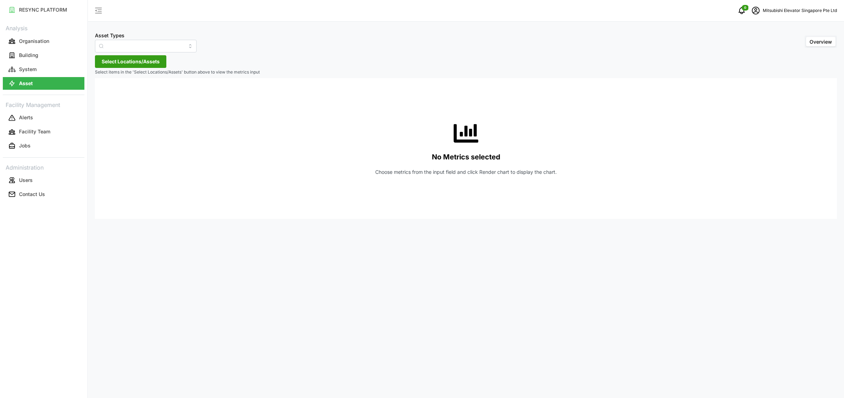
type input "Electrical Meter"
click at [56, 68] on button "System" at bounding box center [44, 69] width 82 height 13
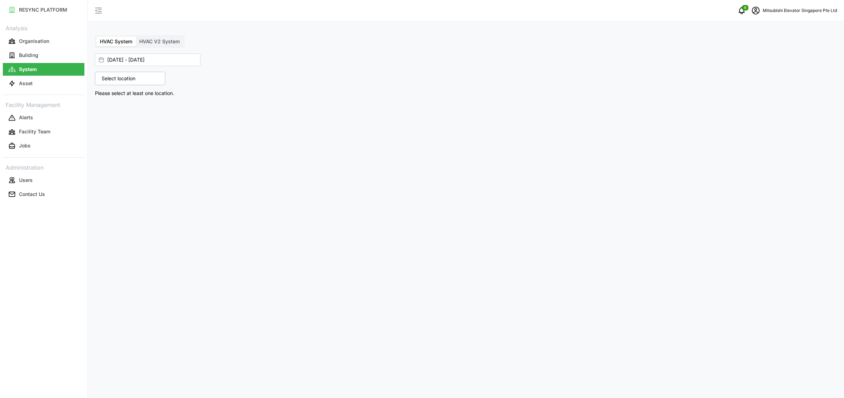
click at [167, 40] on span "HVAC V2 System" at bounding box center [159, 41] width 40 height 6
click at [136, 37] on input "HVAC V2 System" at bounding box center [136, 37] width 0 height 0
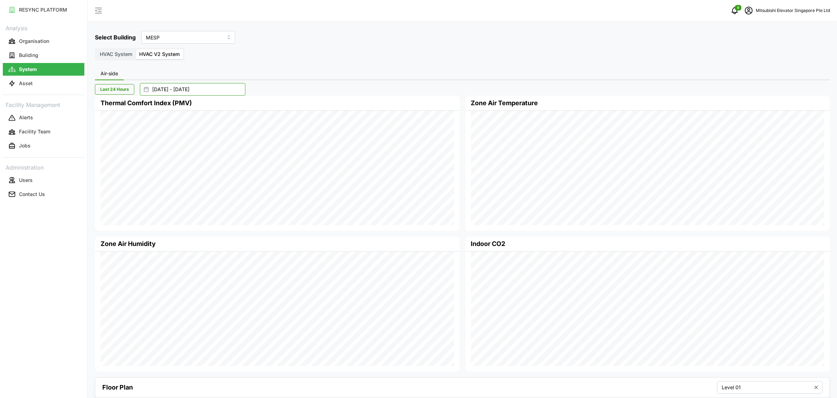
click at [158, 91] on input "01 Sep 2025 - 08 Sep 2025" at bounding box center [192, 89] width 105 height 13
click at [157, 188] on button "15" at bounding box center [155, 185] width 13 height 13
type input "08 Sep 2025 - 15 Sep 2025"
type input "08 Sep 2025"
type input "15 Sep 2025"
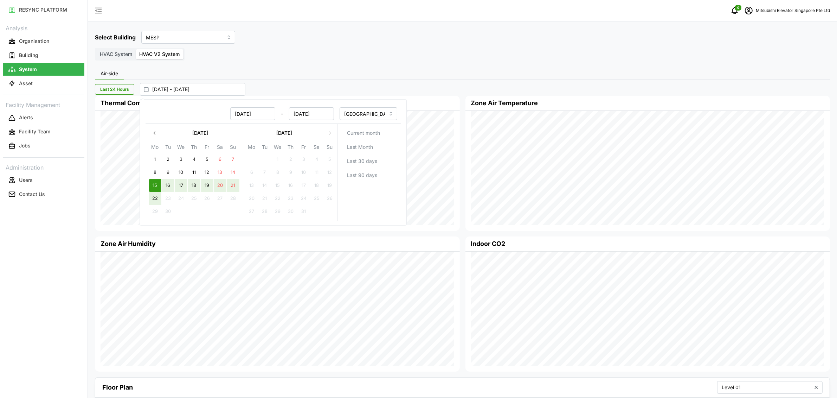
click at [157, 195] on button "22" at bounding box center [155, 198] width 13 height 13
type input "15 Sep 2025 - 22 Sep 2025"
type input "15 Sep 2025"
type input "22 Sep 2025"
click at [338, 74] on div "Air-side" at bounding box center [462, 74] width 735 height 13
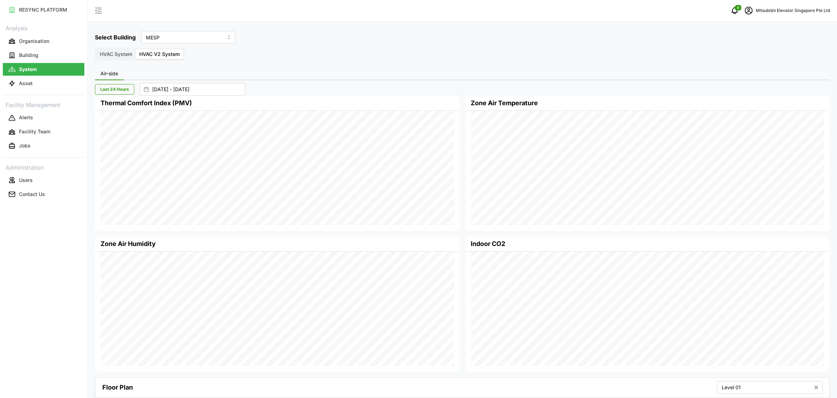
click at [330, 88] on div "Last 24 Hours 15 Sep 2025 - 22 Sep 2025" at bounding box center [459, 89] width 728 height 13
click at [109, 88] on span "Last 24 Hours" at bounding box center [114, 89] width 29 height 10
click at [171, 87] on input "21 Sep 2025 - 22 Sep 2025" at bounding box center [192, 89] width 105 height 13
click at [155, 167] on button "8" at bounding box center [155, 172] width 13 height 13
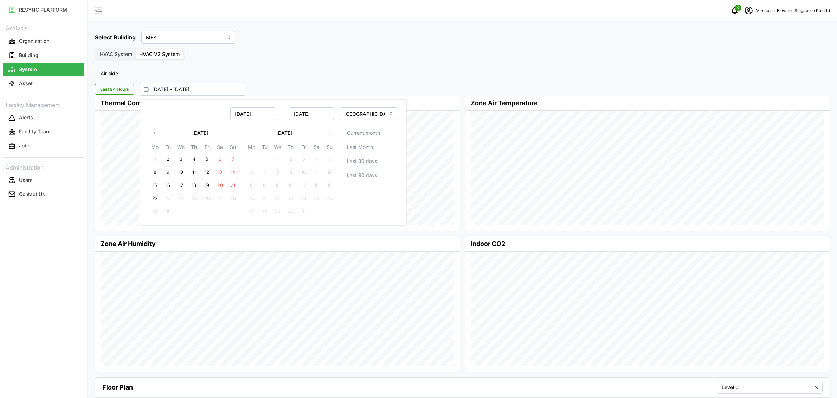
type input "08 Sep 2025 - 22 Sep 2025"
type input "08 Sep 2025"
click at [156, 186] on button "15" at bounding box center [155, 185] width 13 height 13
type input "08 Sep 2025 - 15 Sep 2025"
type input "15 Sep 2025"
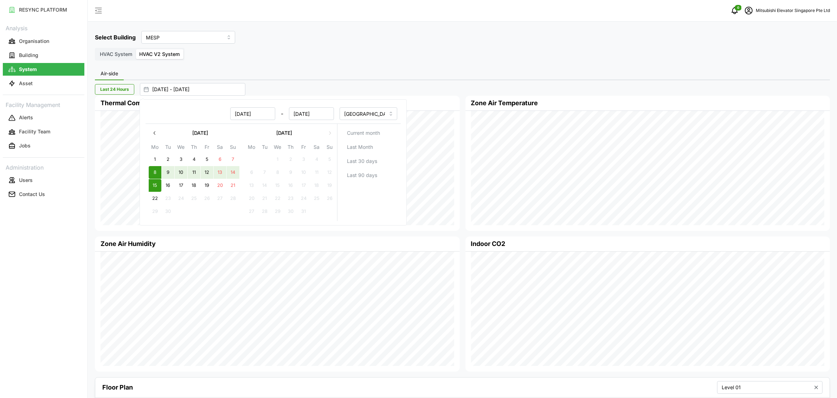
click at [341, 82] on div "Last 24 Hours 08 Sep 2025 - 15 Sep 2025 Thermal Comfort Index (PMV) Zone Air Te…" at bounding box center [462, 375] width 735 height 591
type input "21 Sep 2025 - 22 Sep 2025"
type input "21 Sep 2025"
type input "22 Sep 2025"
type input "08 Sep 2025 - 15 Sep 2025"
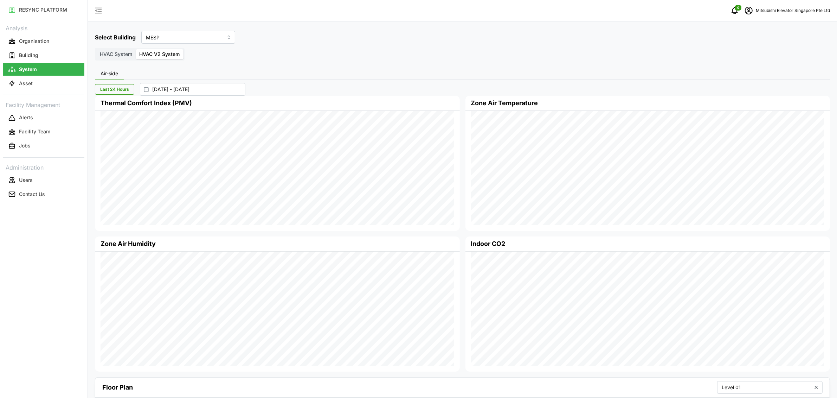
click at [767, 14] on div "Mitsubishi Elevator Singapore Pte Ltd" at bounding box center [786, 11] width 88 height 14
click at [769, 54] on div "Logout" at bounding box center [791, 53] width 50 height 8
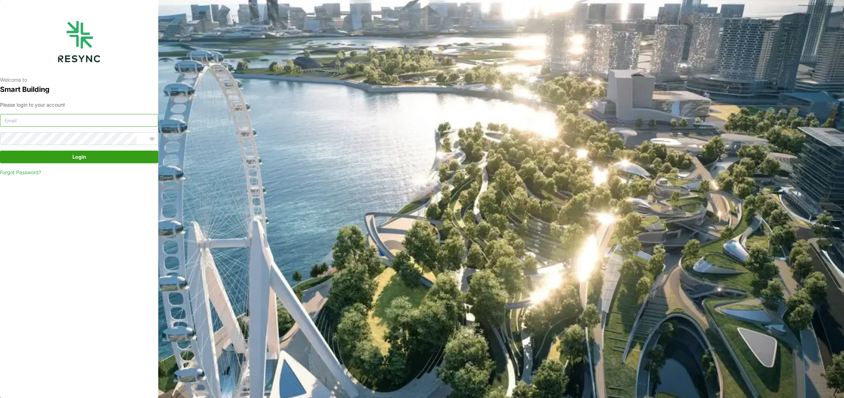
type input "[EMAIL_ADDRESS][DOMAIN_NAME]"
click at [97, 115] on input "[EMAIL_ADDRESS][DOMAIN_NAME]" at bounding box center [79, 120] width 158 height 13
click at [75, 122] on input "mesp_internal@resynctech.com" at bounding box center [79, 120] width 158 height 13
type input "[EMAIL_ADDRESS][DOMAIN_NAME]"
click at [106, 158] on span "Login" at bounding box center [79, 157] width 145 height 12
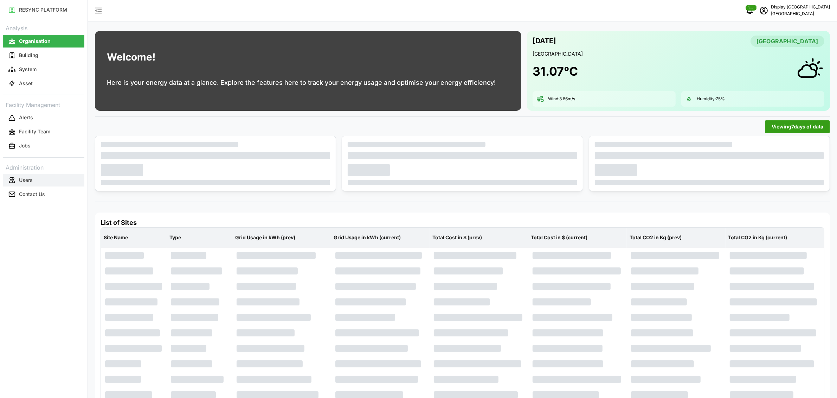
click at [40, 181] on button "Users" at bounding box center [44, 180] width 82 height 13
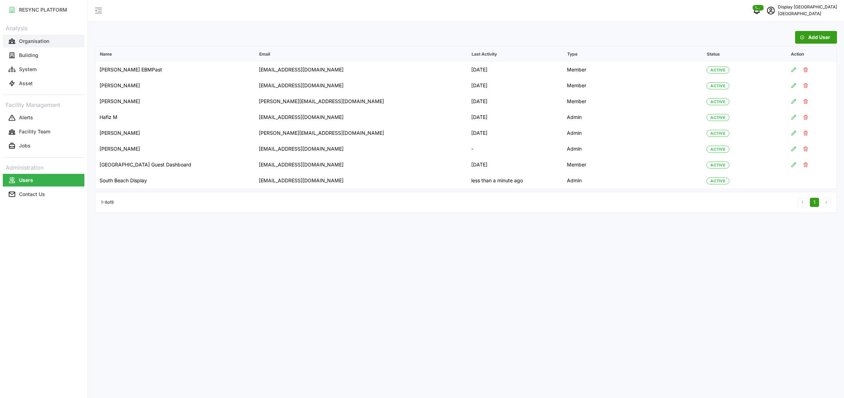
click at [30, 45] on button "Organisation" at bounding box center [44, 41] width 82 height 13
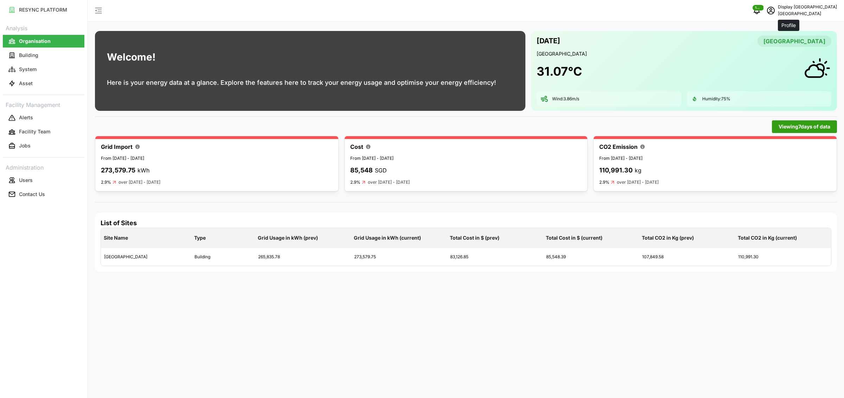
click at [775, 12] on icon "schedule" at bounding box center [771, 10] width 8 height 8
click at [797, 52] on div "Logout" at bounding box center [811, 53] width 50 height 8
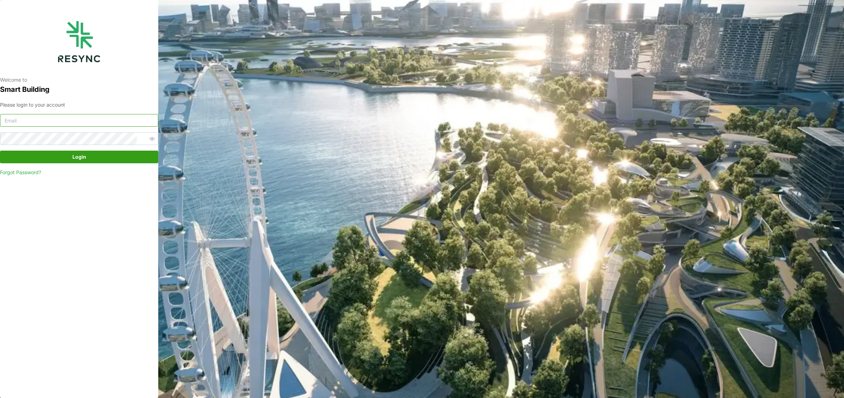
type input "[EMAIL_ADDRESS][DOMAIN_NAME]"
click at [82, 122] on input "[EMAIL_ADDRESS][DOMAIN_NAME]" at bounding box center [79, 120] width 158 height 13
